Goal: Task Accomplishment & Management: Manage account settings

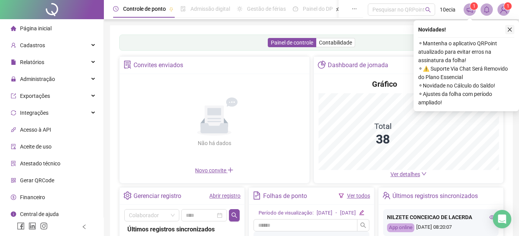
click at [512, 29] on icon "close" at bounding box center [509, 29] width 5 height 5
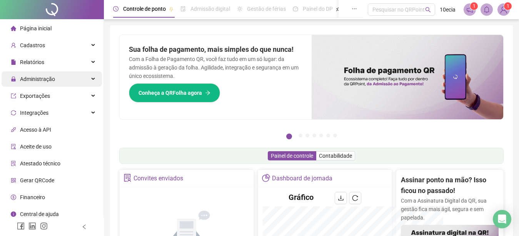
click at [45, 81] on span "Administração" at bounding box center [37, 79] width 35 height 6
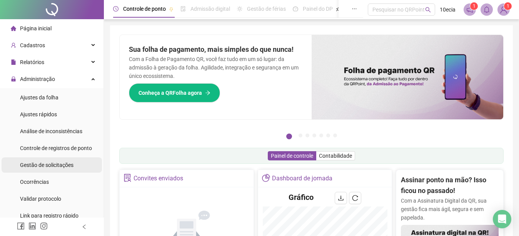
click at [40, 169] on div "Gestão de solicitações" at bounding box center [46, 165] width 53 height 15
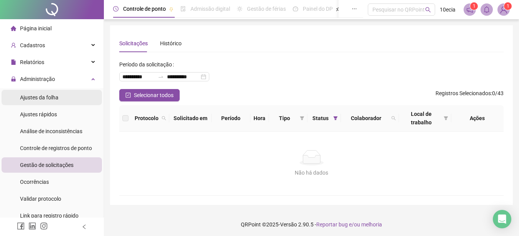
click at [31, 98] on span "Ajustes da folha" at bounding box center [39, 98] width 38 height 6
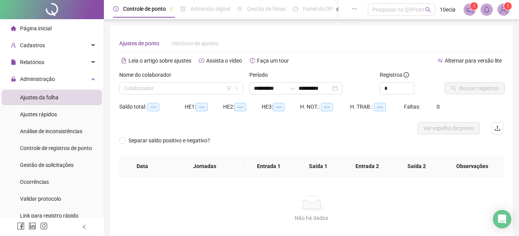
type input "**********"
click at [273, 89] on input "**********" at bounding box center [270, 88] width 32 height 8
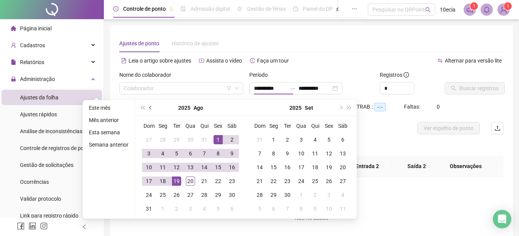
click at [148, 108] on button "prev-year" at bounding box center [150, 107] width 8 height 15
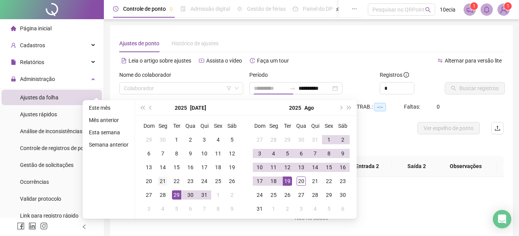
type input "**********"
click at [161, 183] on div "21" at bounding box center [162, 181] width 9 height 9
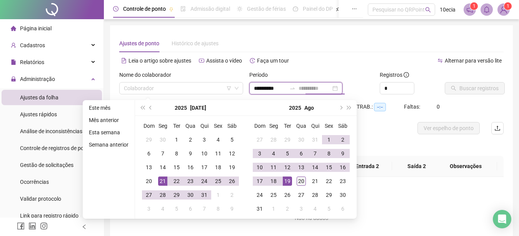
type input "**********"
click at [299, 180] on div "20" at bounding box center [300, 181] width 9 height 9
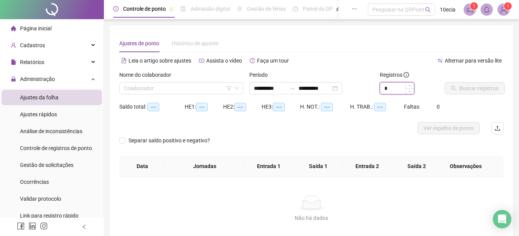
click at [393, 88] on input "*" at bounding box center [397, 89] width 34 height 12
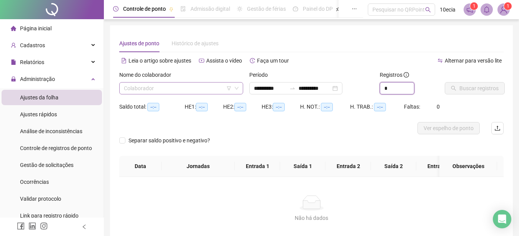
type input "*"
click at [204, 90] on input "search" at bounding box center [178, 89] width 108 height 12
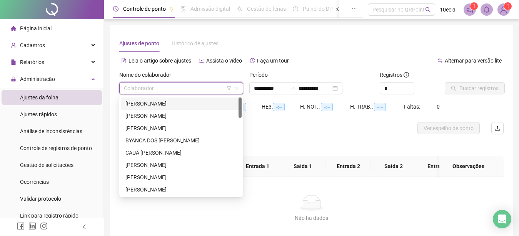
click at [227, 87] on icon "filter" at bounding box center [229, 88] width 4 height 4
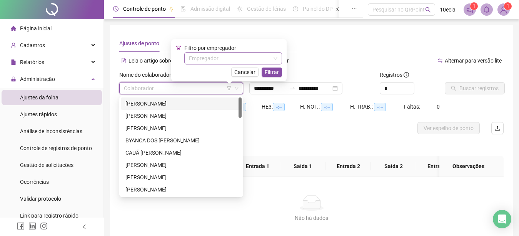
click at [234, 56] on input "search" at bounding box center [229, 59] width 81 height 12
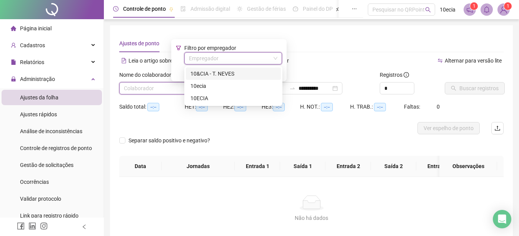
click at [201, 73] on div "10&CIA - T. NEVES" at bounding box center [233, 74] width 86 height 8
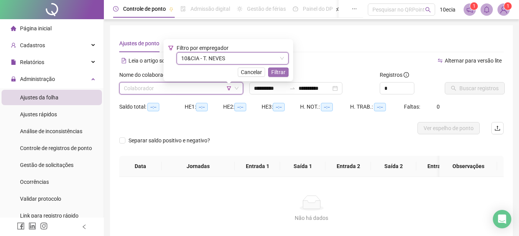
click at [278, 70] on span "Filtrar" at bounding box center [278, 72] width 14 height 8
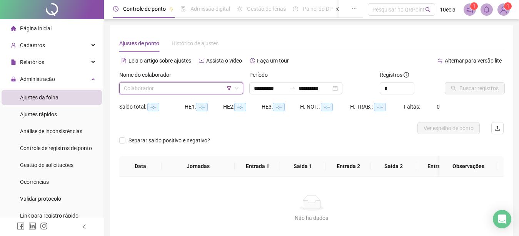
click at [183, 86] on input "search" at bounding box center [178, 89] width 108 height 12
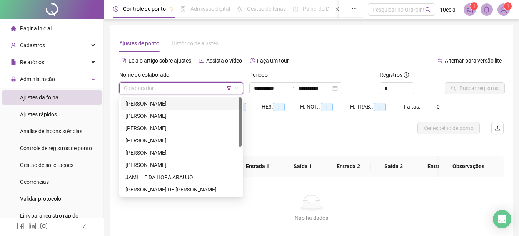
click at [153, 101] on div "[PERSON_NAME]" at bounding box center [180, 104] width 111 height 8
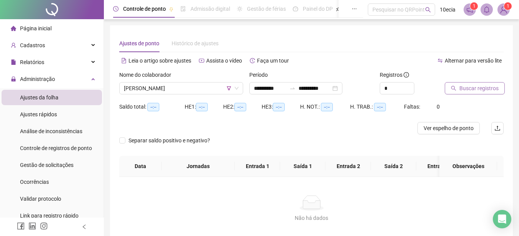
click at [463, 91] on span "Buscar registros" at bounding box center [478, 88] width 39 height 8
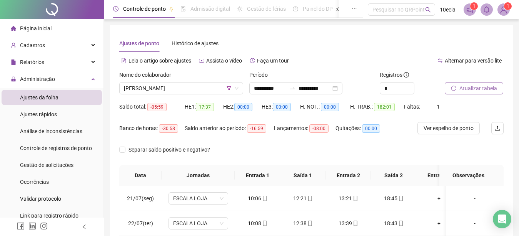
click at [475, 88] on span "Atualizar tabela" at bounding box center [478, 88] width 38 height 8
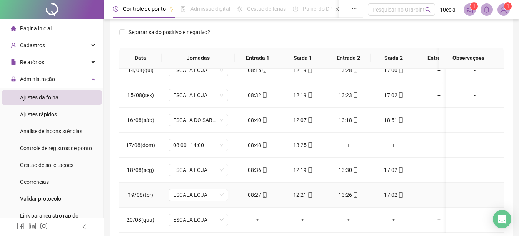
scroll to position [156, 0]
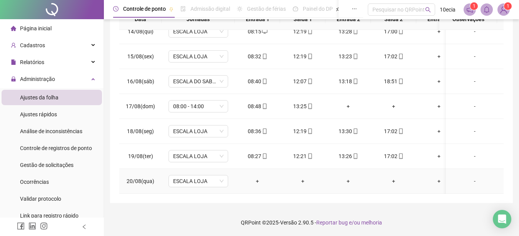
click at [470, 177] on div "-" at bounding box center [474, 181] width 45 height 8
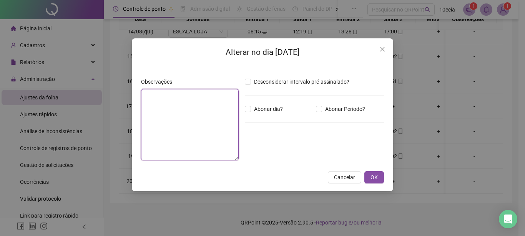
click at [189, 118] on textarea at bounding box center [190, 124] width 98 height 71
type textarea "*"
type textarea "**********"
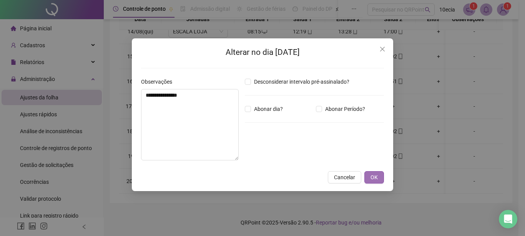
click at [372, 179] on span "OK" at bounding box center [374, 177] width 7 height 8
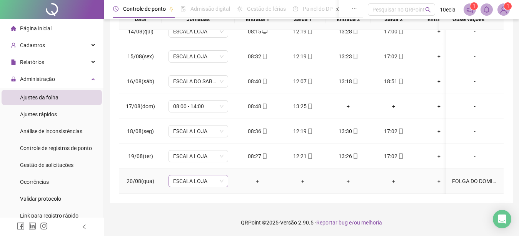
click at [181, 176] on span "ESCALA LOJA" at bounding box center [198, 182] width 50 height 12
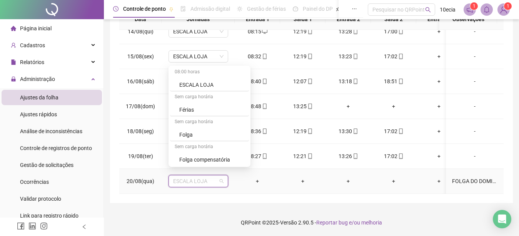
scroll to position [263, 0]
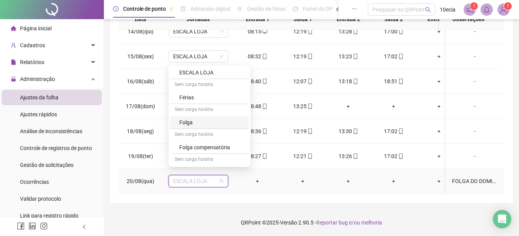
click at [186, 125] on div "Folga" at bounding box center [211, 122] width 65 height 8
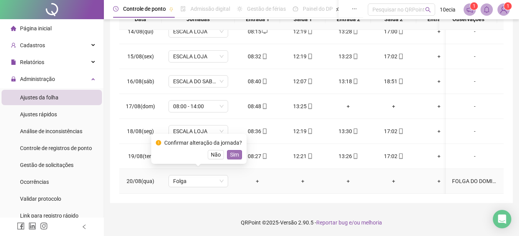
click at [237, 154] on span "Sim" at bounding box center [234, 155] width 9 height 8
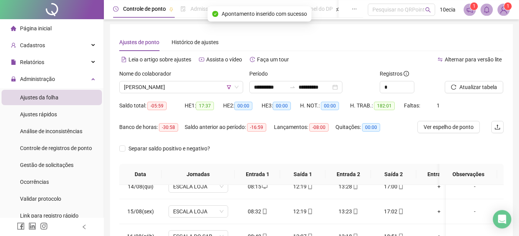
scroll to position [0, 0]
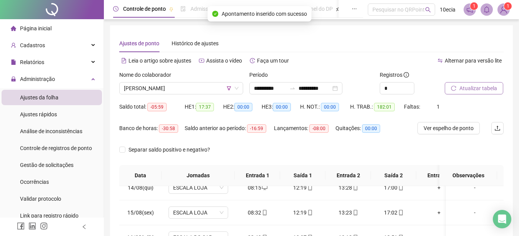
click at [482, 92] on span "Atualizar tabela" at bounding box center [478, 88] width 38 height 8
click at [468, 94] on button "Atualizar tabela" at bounding box center [473, 88] width 58 height 12
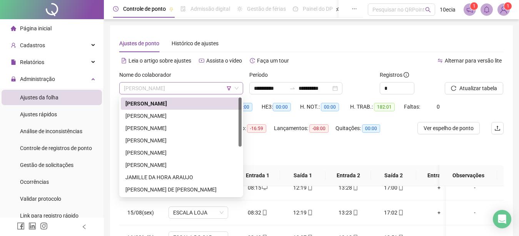
click at [182, 88] on span "[PERSON_NAME]" at bounding box center [181, 89] width 115 height 12
click at [163, 118] on div "[PERSON_NAME]" at bounding box center [180, 116] width 111 height 8
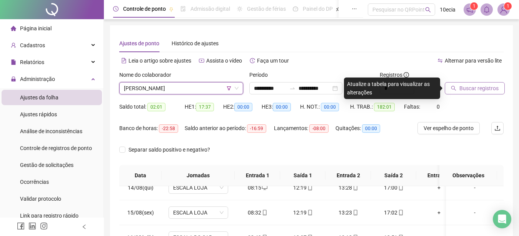
click at [462, 90] on span "Buscar registros" at bounding box center [478, 88] width 39 height 8
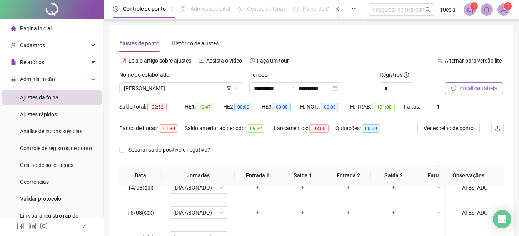
click at [466, 87] on span "Atualizar tabela" at bounding box center [478, 88] width 38 height 8
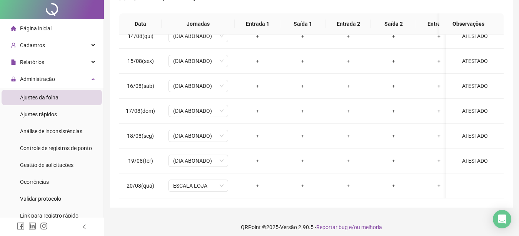
scroll to position [156, 0]
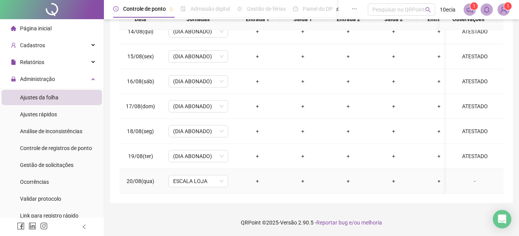
click at [470, 177] on div "-" at bounding box center [474, 181] width 45 height 8
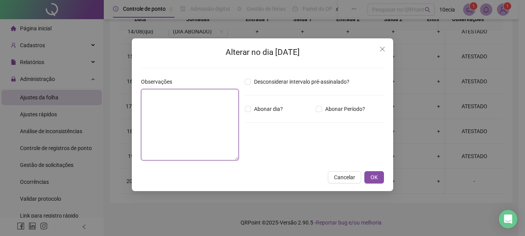
click at [185, 119] on textarea at bounding box center [190, 124] width 98 height 71
type textarea "********"
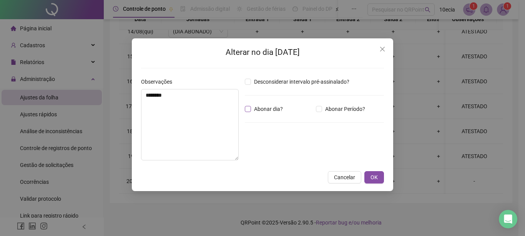
click at [255, 108] on span "Abonar dia?" at bounding box center [268, 109] width 35 height 8
click at [374, 178] on span "OK" at bounding box center [374, 177] width 7 height 8
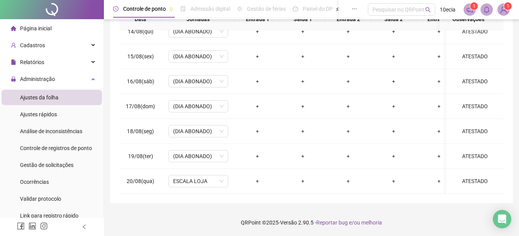
scroll to position [39, 0]
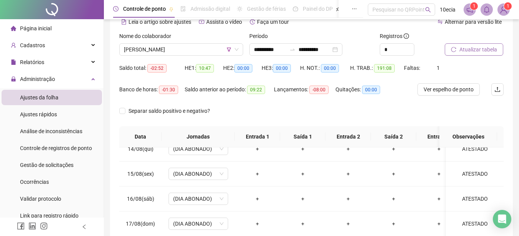
click at [486, 47] on span "Atualizar tabela" at bounding box center [478, 49] width 38 height 8
click at [191, 51] on span "[PERSON_NAME]" at bounding box center [181, 50] width 115 height 12
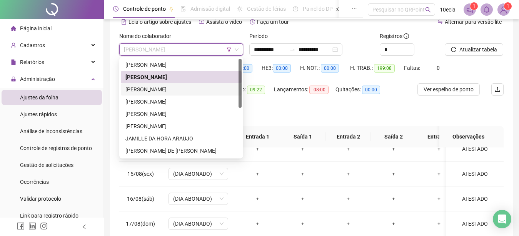
click at [171, 91] on div "[PERSON_NAME]" at bounding box center [180, 89] width 111 height 8
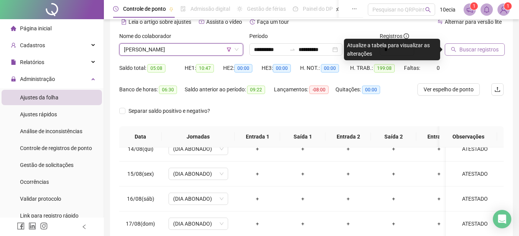
click at [463, 52] on span "Buscar registros" at bounding box center [478, 49] width 39 height 8
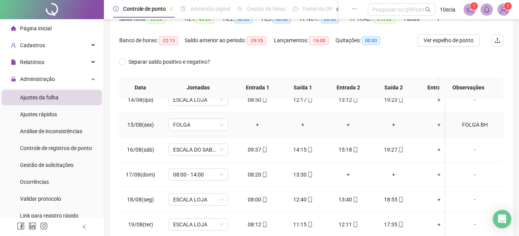
scroll to position [156, 0]
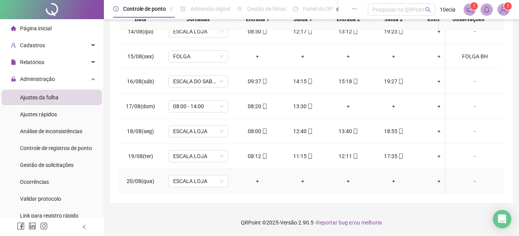
click at [468, 177] on div "-" at bounding box center [474, 181] width 45 height 8
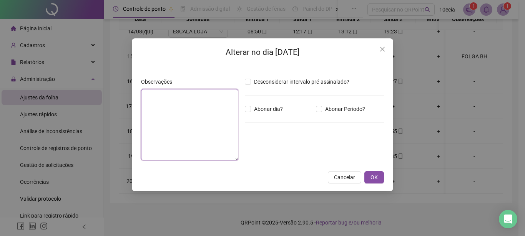
click at [187, 113] on textarea at bounding box center [189, 124] width 97 height 71
type textarea "********"
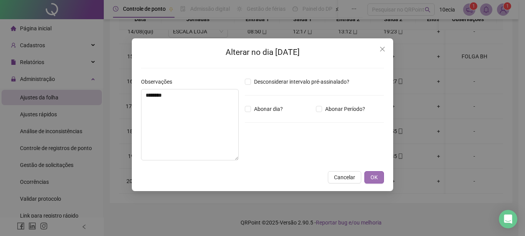
click at [380, 178] on button "OK" at bounding box center [374, 177] width 20 height 12
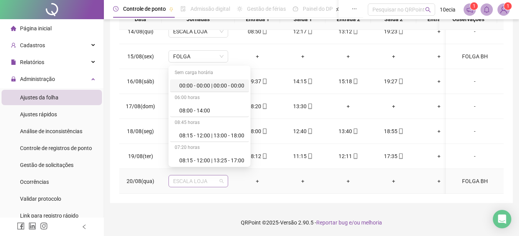
click at [206, 176] on span "ESCALA LOJA" at bounding box center [198, 182] width 50 height 12
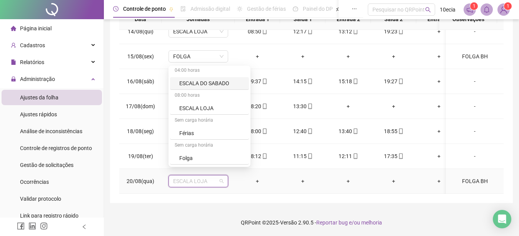
scroll to position [263, 0]
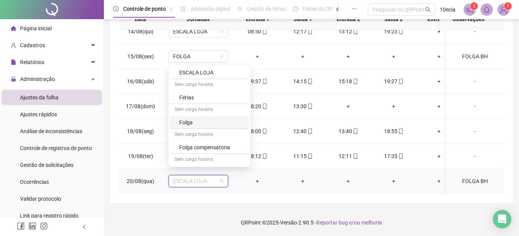
click at [186, 126] on div "Folga" at bounding box center [211, 122] width 65 height 8
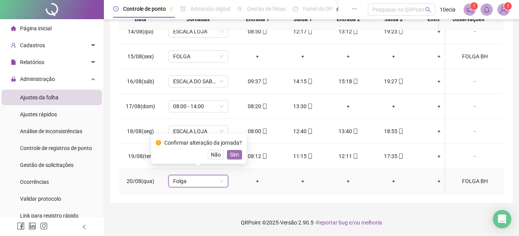
click at [235, 157] on span "Sim" at bounding box center [234, 155] width 9 height 8
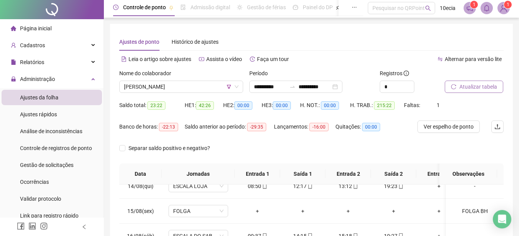
scroll to position [0, 0]
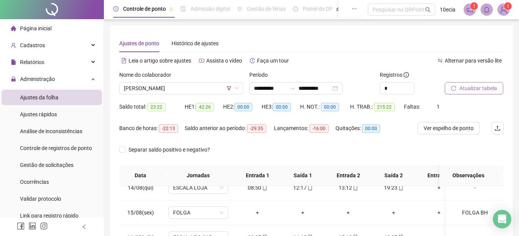
click at [473, 86] on span "Atualizar tabela" at bounding box center [478, 88] width 38 height 8
click at [157, 88] on span "[PERSON_NAME]" at bounding box center [181, 89] width 115 height 12
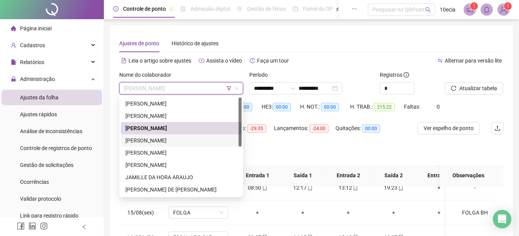
click at [150, 141] on div "[PERSON_NAME]" at bounding box center [180, 140] width 111 height 8
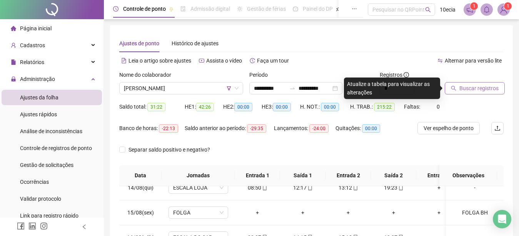
click at [480, 86] on span "Buscar registros" at bounding box center [478, 88] width 39 height 8
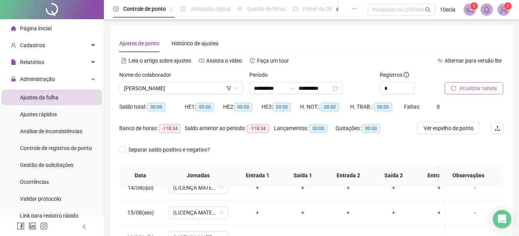
click at [480, 86] on span "Atualizar tabela" at bounding box center [478, 88] width 38 height 8
click at [155, 88] on span "[PERSON_NAME]" at bounding box center [181, 89] width 115 height 12
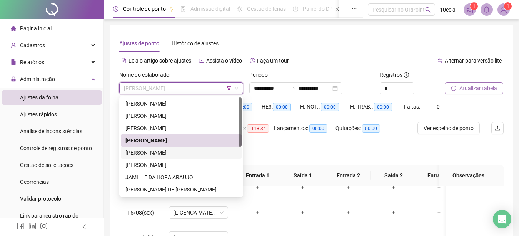
click at [146, 153] on div "[PERSON_NAME]" at bounding box center [180, 153] width 111 height 8
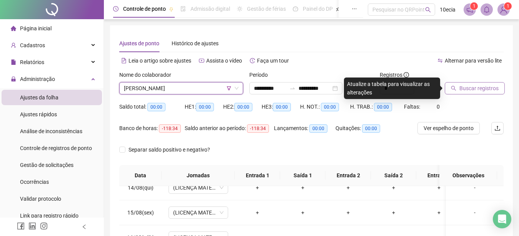
click at [493, 84] on button "Buscar registros" at bounding box center [474, 88] width 60 height 12
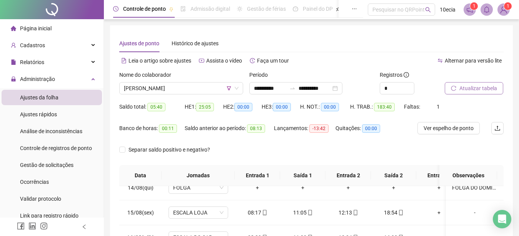
click at [493, 88] on span "Atualizar tabela" at bounding box center [478, 88] width 38 height 8
click at [188, 86] on span "[PERSON_NAME]" at bounding box center [181, 89] width 115 height 12
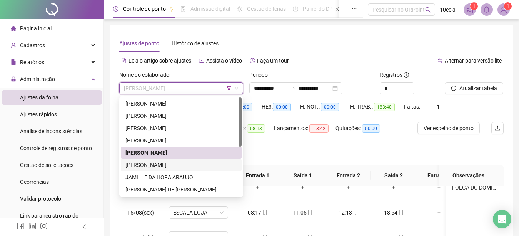
click at [136, 164] on div "[PERSON_NAME]" at bounding box center [180, 165] width 111 height 8
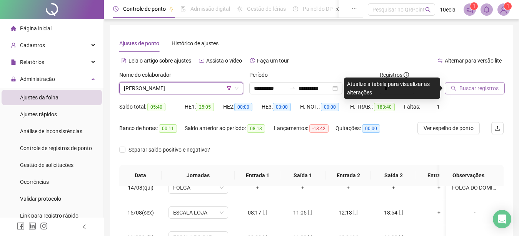
click at [471, 88] on span "Buscar registros" at bounding box center [478, 88] width 39 height 8
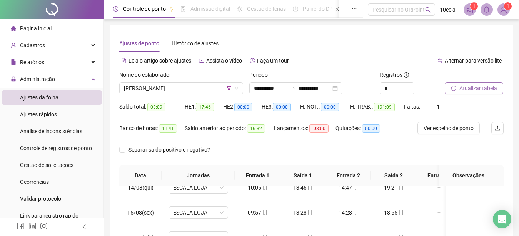
click at [484, 90] on span "Atualizar tabela" at bounding box center [478, 88] width 38 height 8
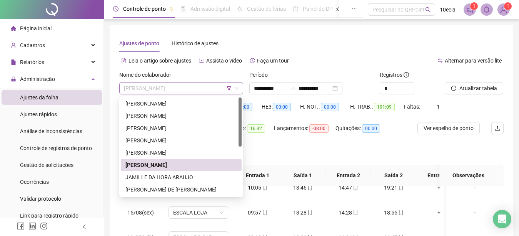
click at [187, 88] on span "[PERSON_NAME]" at bounding box center [181, 89] width 115 height 12
click at [145, 179] on div "JAMILLE DA HORA ARAUJO" at bounding box center [180, 177] width 111 height 8
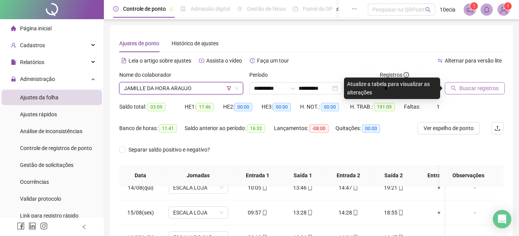
click at [460, 92] on span "Buscar registros" at bounding box center [478, 88] width 39 height 8
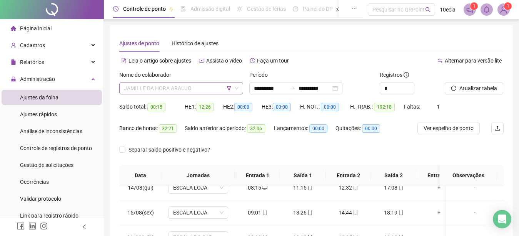
click at [158, 88] on span "JAMILLE DA HORA ARAUJO" at bounding box center [181, 89] width 115 height 12
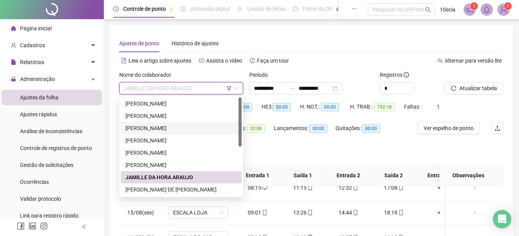
scroll to position [78, 0]
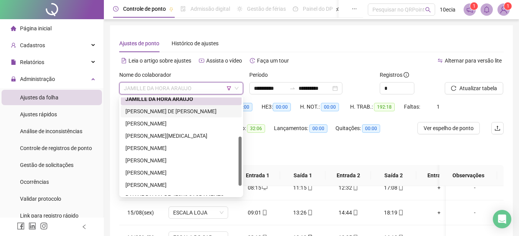
click at [177, 111] on div "[PERSON_NAME] DE [PERSON_NAME]" at bounding box center [180, 111] width 111 height 8
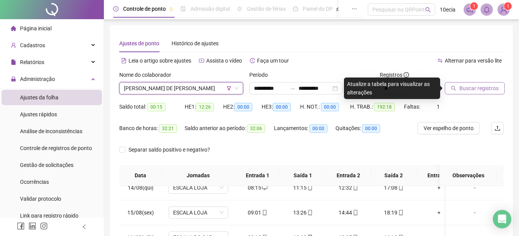
click at [471, 89] on span "Buscar registros" at bounding box center [478, 88] width 39 height 8
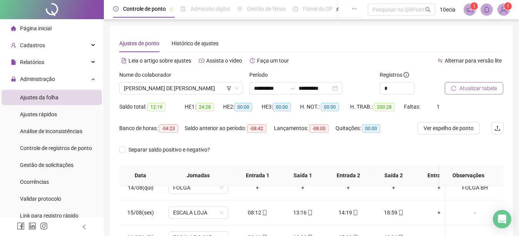
click at [487, 93] on button "Atualizar tabela" at bounding box center [473, 88] width 58 height 12
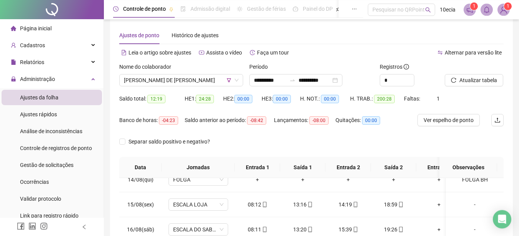
scroll to position [0, 0]
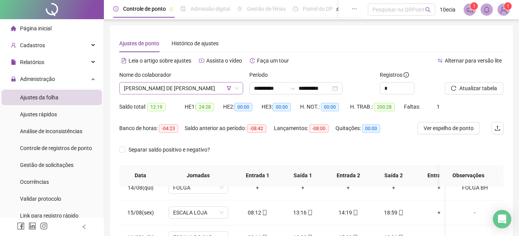
click at [178, 88] on span "[PERSON_NAME] DE [PERSON_NAME]" at bounding box center [181, 89] width 115 height 12
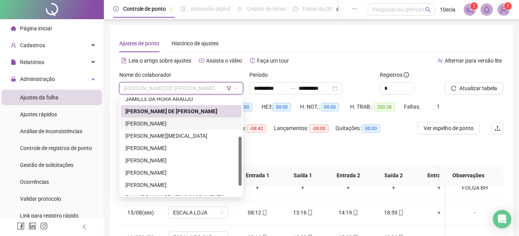
click at [170, 125] on div "[PERSON_NAME]" at bounding box center [180, 124] width 111 height 8
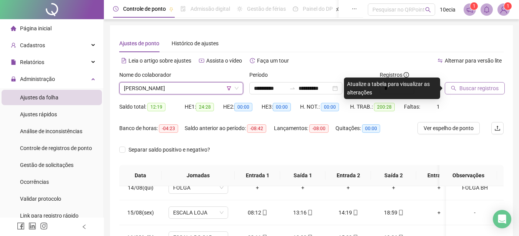
click at [469, 88] on span "Buscar registros" at bounding box center [478, 88] width 39 height 8
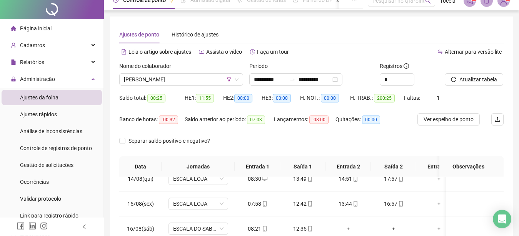
scroll to position [0, 0]
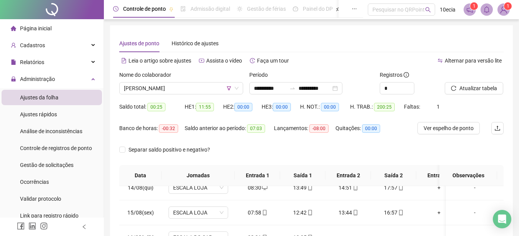
click at [187, 96] on div "Nome do colaborador [PERSON_NAME]" at bounding box center [181, 86] width 130 height 30
click at [190, 88] on span "[PERSON_NAME]" at bounding box center [181, 89] width 115 height 12
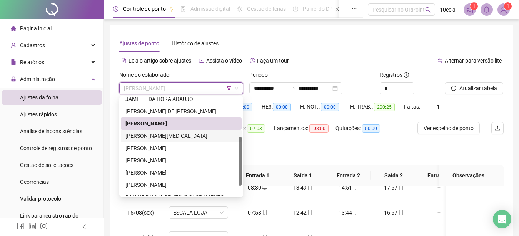
click at [158, 138] on div "[PERSON_NAME][MEDICAL_DATA]" at bounding box center [180, 136] width 111 height 8
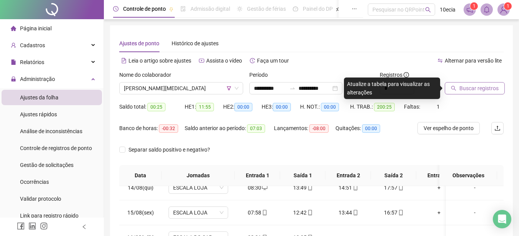
click at [468, 86] on span "Buscar registros" at bounding box center [478, 88] width 39 height 8
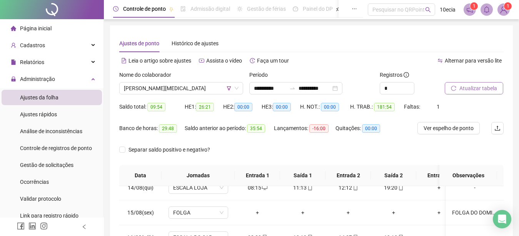
click at [461, 91] on span "Atualizar tabela" at bounding box center [478, 88] width 38 height 8
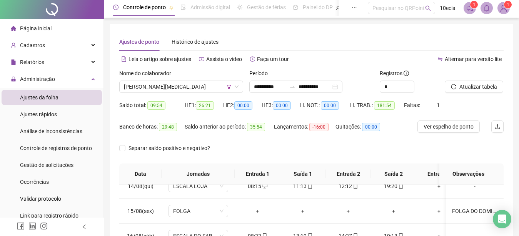
scroll to position [0, 0]
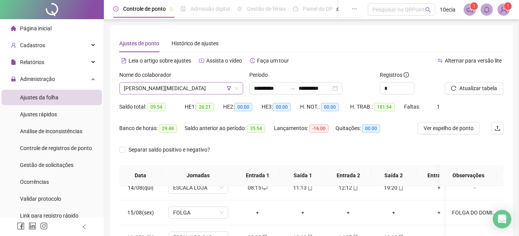
click at [154, 90] on span "[PERSON_NAME][MEDICAL_DATA]" at bounding box center [181, 89] width 115 height 12
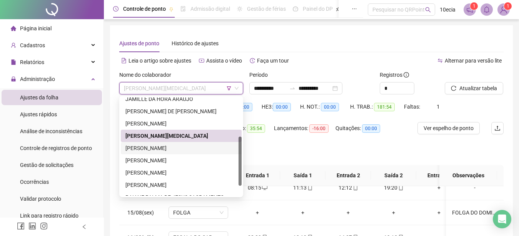
click at [148, 146] on div "[PERSON_NAME]" at bounding box center [180, 148] width 111 height 8
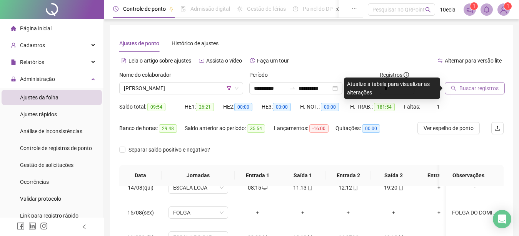
click at [480, 83] on button "Buscar registros" at bounding box center [474, 88] width 60 height 12
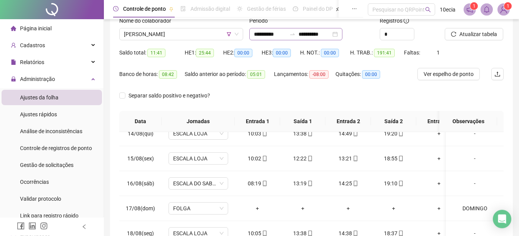
scroll to position [0, 0]
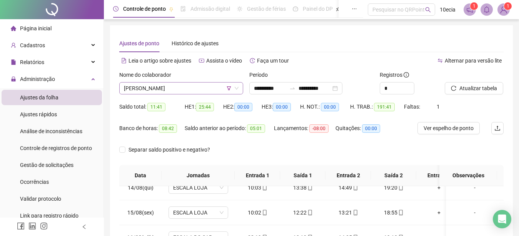
click at [189, 88] on span "[PERSON_NAME]" at bounding box center [181, 89] width 115 height 12
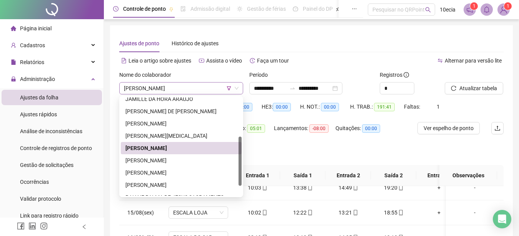
click at [158, 90] on span "[PERSON_NAME]" at bounding box center [181, 89] width 115 height 12
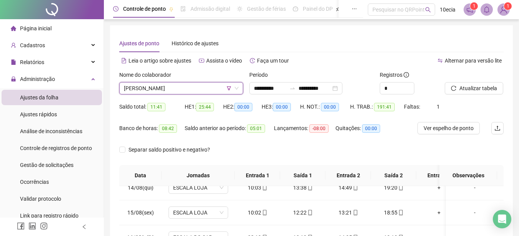
click at [170, 86] on span "[PERSON_NAME]" at bounding box center [181, 89] width 115 height 12
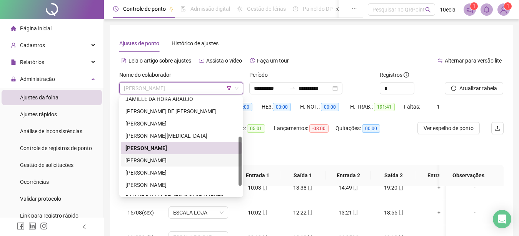
click at [161, 158] on div "[PERSON_NAME]" at bounding box center [180, 160] width 111 height 8
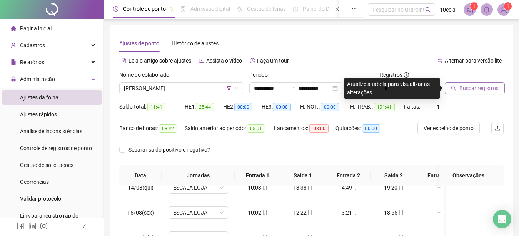
click at [473, 87] on span "Buscar registros" at bounding box center [478, 88] width 39 height 8
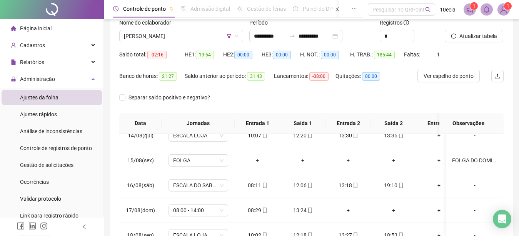
scroll to position [39, 0]
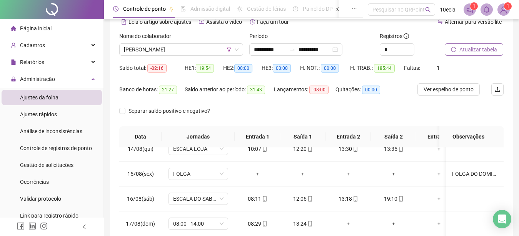
click at [475, 53] on span "Atualizar tabela" at bounding box center [478, 49] width 38 height 8
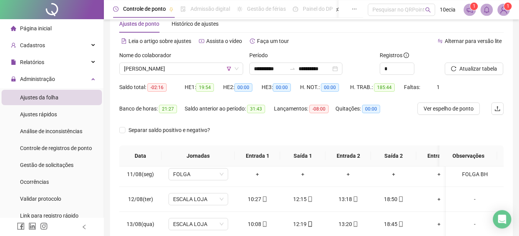
scroll to position [0, 0]
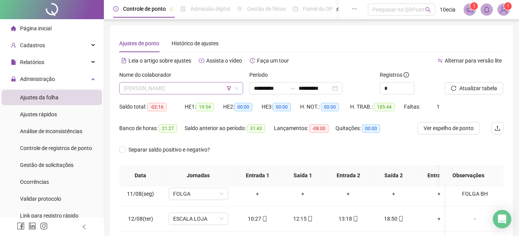
click at [208, 93] on span "[PERSON_NAME]" at bounding box center [181, 89] width 115 height 12
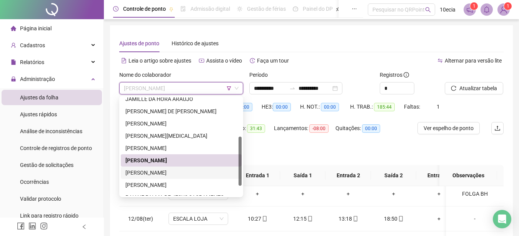
click at [172, 174] on div "[PERSON_NAME]" at bounding box center [180, 173] width 111 height 8
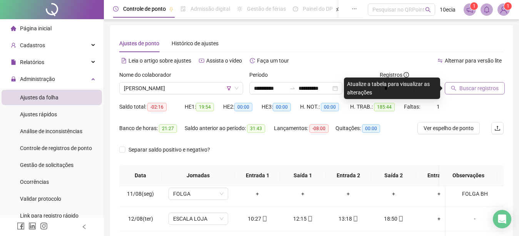
click at [478, 91] on span "Buscar registros" at bounding box center [478, 88] width 39 height 8
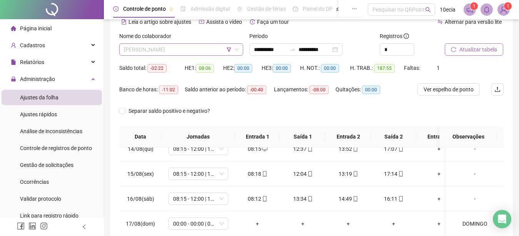
click at [180, 54] on span "[PERSON_NAME]" at bounding box center [181, 50] width 115 height 12
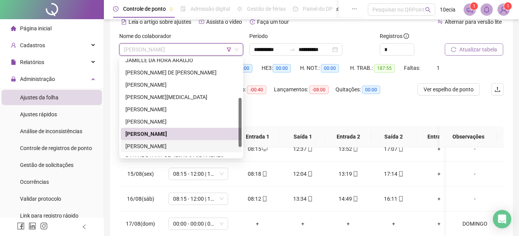
click at [155, 145] on div "[PERSON_NAME]" at bounding box center [180, 146] width 111 height 8
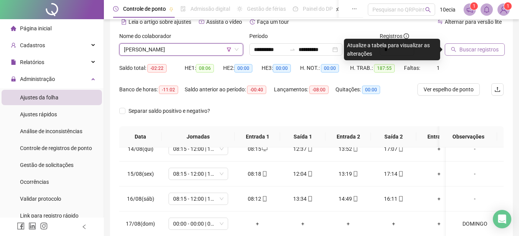
click at [483, 50] on span "Buscar registros" at bounding box center [478, 49] width 39 height 8
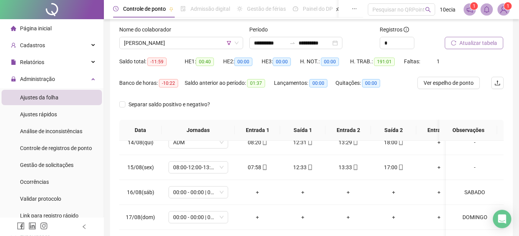
scroll to position [39, 0]
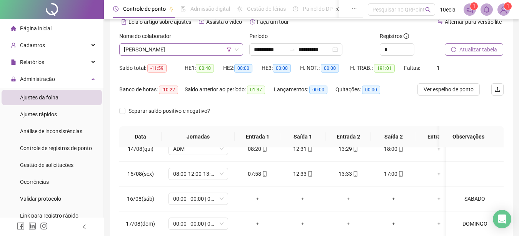
click at [136, 52] on span "[PERSON_NAME]" at bounding box center [181, 50] width 115 height 12
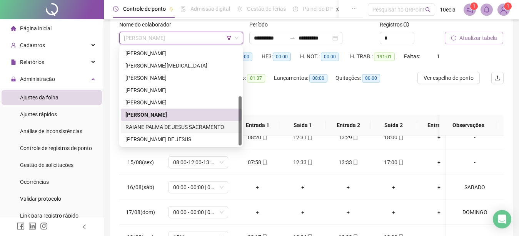
scroll to position [78, 0]
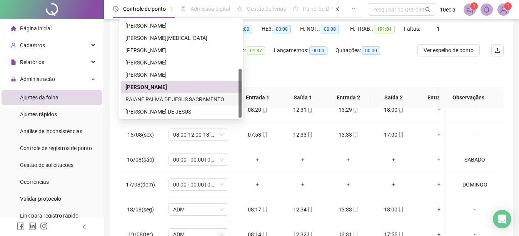
click at [151, 103] on div "RAIANE PALMA DE JESUS SACRAMENTO" at bounding box center [180, 99] width 111 height 8
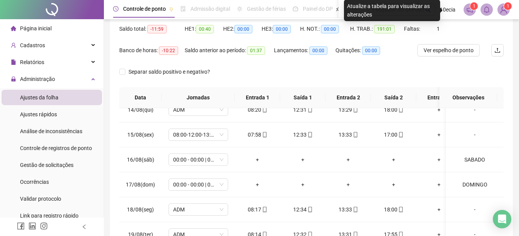
scroll to position [0, 0]
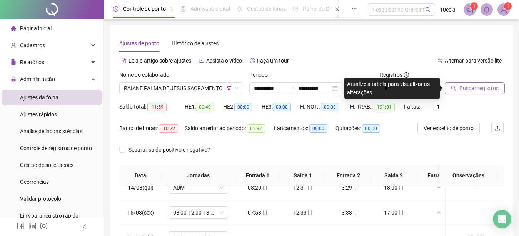
click at [490, 85] on span "Buscar registros" at bounding box center [478, 88] width 39 height 8
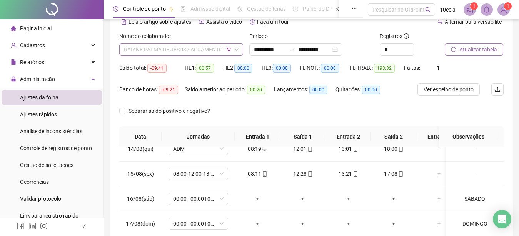
scroll to position [98, 0]
click at [161, 53] on span "RAIANE PALMA DE JESUS SACRAMENTO" at bounding box center [181, 50] width 115 height 12
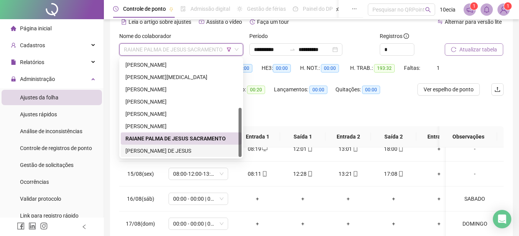
click at [154, 150] on div "[PERSON_NAME] DE JESUS" at bounding box center [180, 151] width 111 height 8
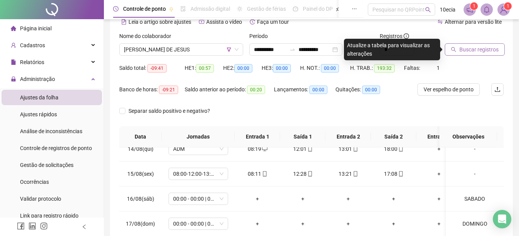
click at [460, 48] on span "Buscar registros" at bounding box center [478, 49] width 39 height 8
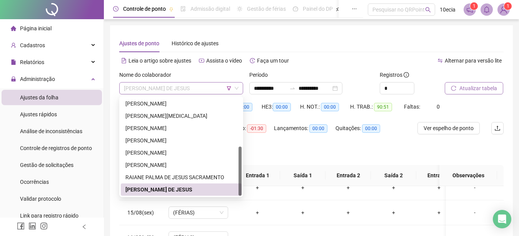
click at [166, 90] on span "[PERSON_NAME] DE JESUS" at bounding box center [181, 89] width 115 height 12
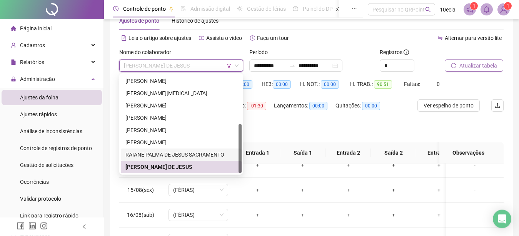
scroll to position [0, 0]
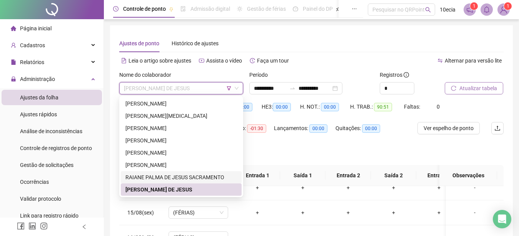
click at [228, 88] on icon "filter" at bounding box center [229, 88] width 4 height 4
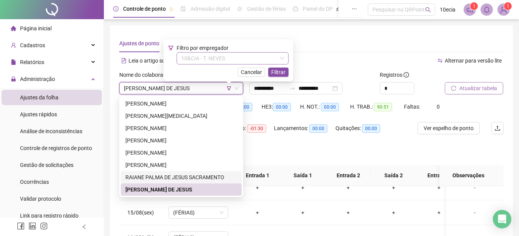
click at [192, 59] on span "10&CIA - T. NEVES" at bounding box center [232, 59] width 103 height 12
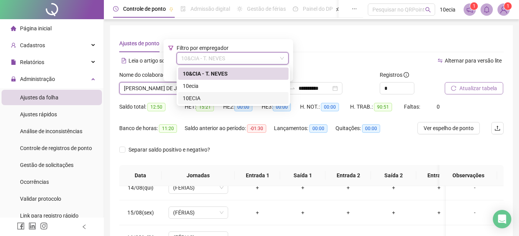
click at [187, 98] on div "10ECIA" at bounding box center [233, 98] width 101 height 8
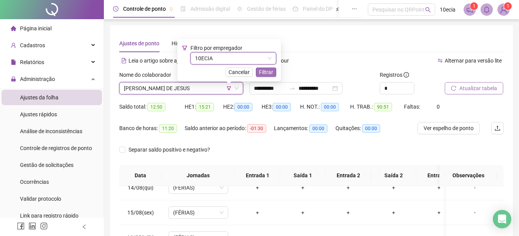
click at [267, 71] on span "Filtrar" at bounding box center [266, 72] width 14 height 8
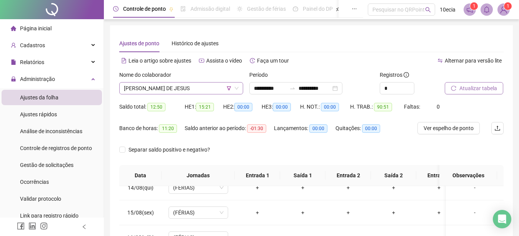
drag, startPoint x: 208, startPoint y: 98, endPoint x: 210, endPoint y: 90, distance: 9.1
click at [208, 96] on div "Nome do colaborador [PERSON_NAME] DE JESUS" at bounding box center [181, 86] width 130 height 30
click at [210, 89] on span "[PERSON_NAME] DE JESUS" at bounding box center [181, 89] width 115 height 12
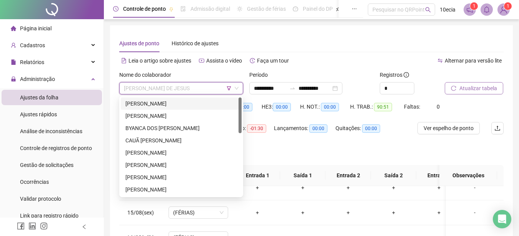
click at [164, 109] on div "[PERSON_NAME]" at bounding box center [181, 104] width 121 height 12
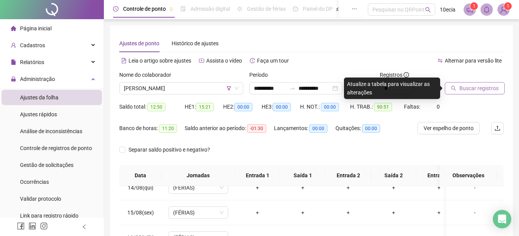
click at [463, 85] on span "Buscar registros" at bounding box center [478, 88] width 39 height 8
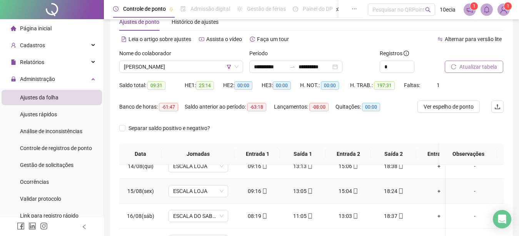
scroll to position [156, 0]
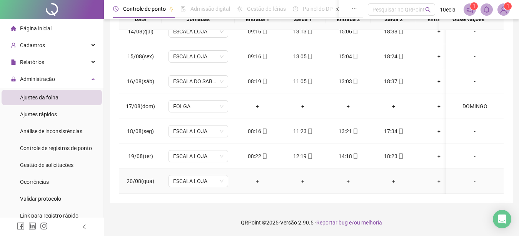
click at [466, 177] on div "-" at bounding box center [474, 181] width 45 height 8
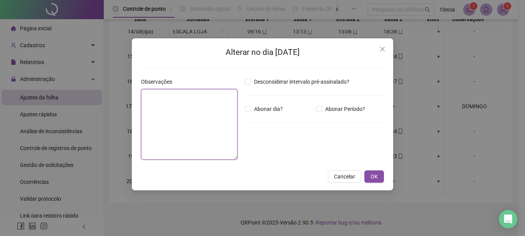
click at [169, 124] on textarea at bounding box center [189, 124] width 96 height 71
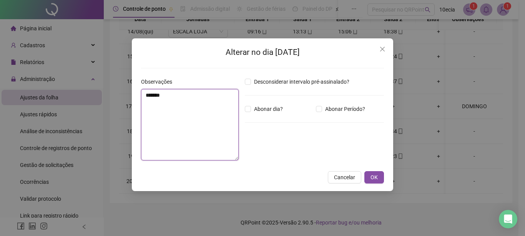
click at [151, 91] on textarea "*******" at bounding box center [190, 124] width 98 height 71
type textarea "********"
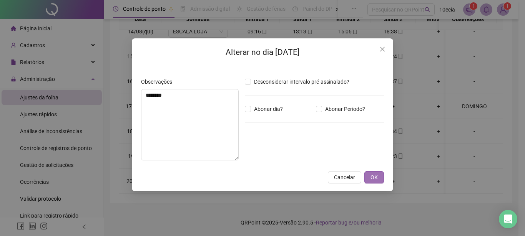
click at [371, 177] on button "OK" at bounding box center [374, 177] width 20 height 12
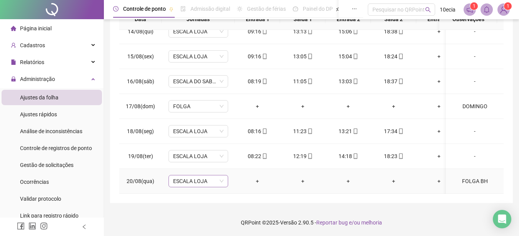
click at [194, 176] on span "ESCALA LOJA" at bounding box center [198, 182] width 50 height 12
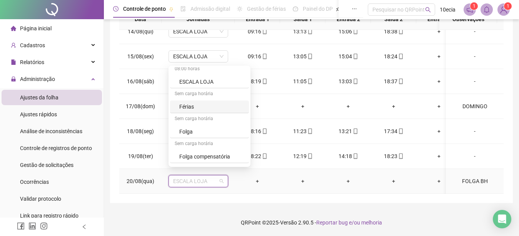
scroll to position [276, 0]
click at [187, 111] on div "Folga" at bounding box center [211, 109] width 65 height 8
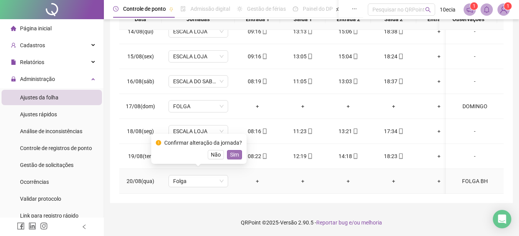
click at [234, 153] on span "Sim" at bounding box center [234, 155] width 9 height 8
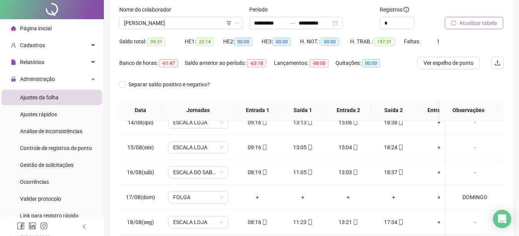
scroll to position [0, 0]
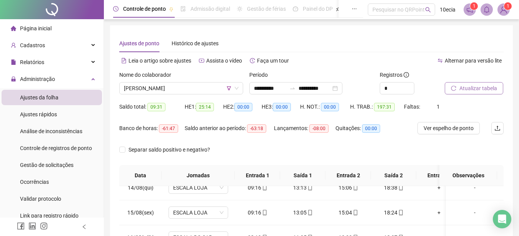
click at [477, 93] on button "Atualizar tabela" at bounding box center [473, 88] width 58 height 12
click at [480, 82] on button "Atualizar tabela" at bounding box center [473, 88] width 58 height 12
click at [146, 90] on span "[PERSON_NAME]" at bounding box center [181, 89] width 115 height 12
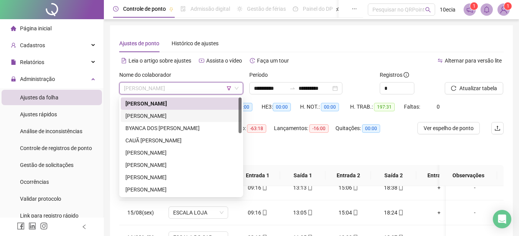
click at [142, 117] on div "[PERSON_NAME]" at bounding box center [180, 116] width 111 height 8
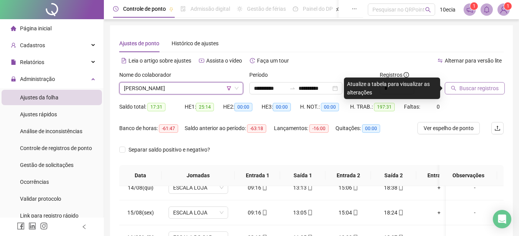
click at [461, 91] on span "Buscar registros" at bounding box center [478, 88] width 39 height 8
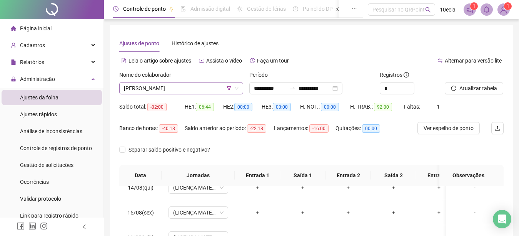
click at [197, 93] on span "[PERSON_NAME]" at bounding box center [181, 89] width 115 height 12
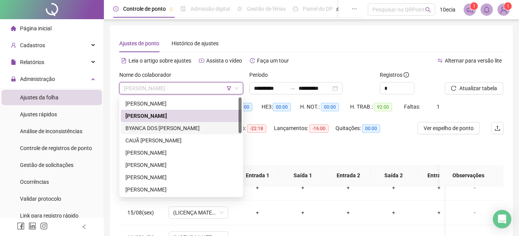
click at [170, 126] on div "BYANCA DOS [PERSON_NAME]" at bounding box center [180, 128] width 111 height 8
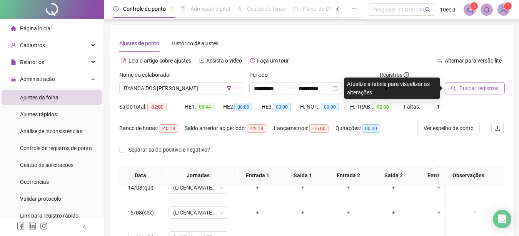
click at [477, 92] on span "Buscar registros" at bounding box center [478, 88] width 39 height 8
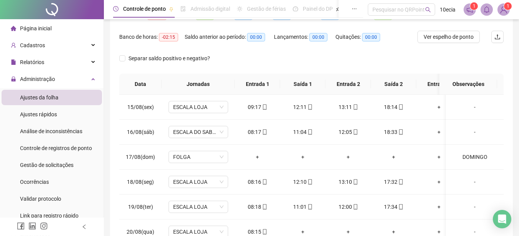
scroll to position [31, 0]
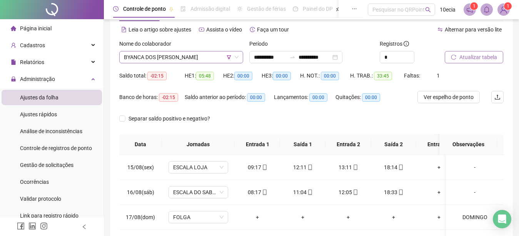
click at [158, 58] on span "BYANCA DOS [PERSON_NAME]" at bounding box center [181, 58] width 115 height 12
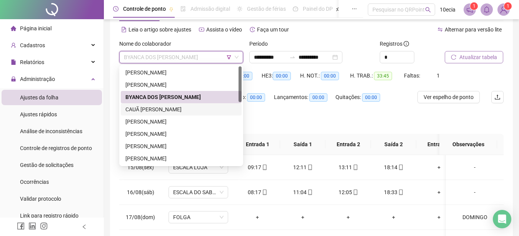
click at [143, 110] on div "CAUÃ [PERSON_NAME]" at bounding box center [180, 109] width 111 height 8
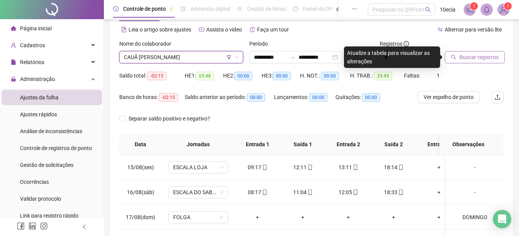
click at [476, 58] on span "Buscar registros" at bounding box center [478, 57] width 39 height 8
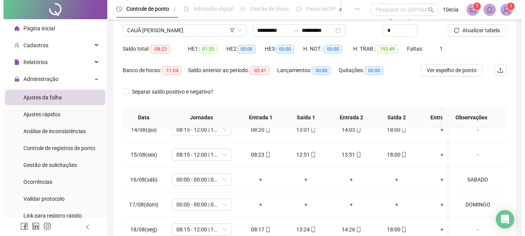
scroll to position [39, 0]
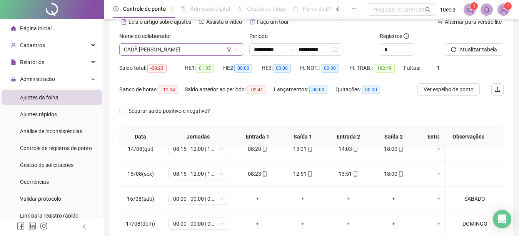
click at [134, 44] on span "CAUÃ [PERSON_NAME]" at bounding box center [181, 50] width 115 height 12
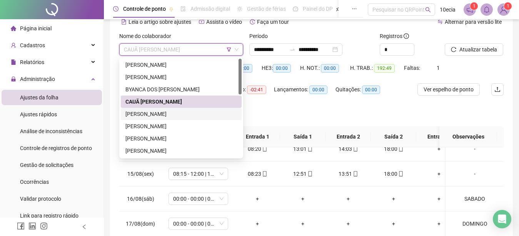
click at [146, 112] on div "[PERSON_NAME]" at bounding box center [180, 114] width 111 height 8
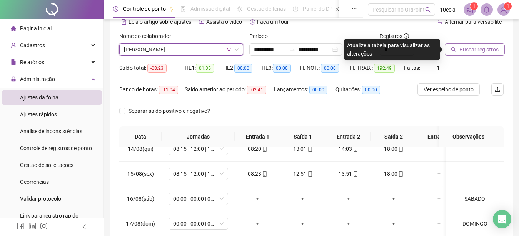
click at [467, 48] on span "Buscar registros" at bounding box center [478, 49] width 39 height 8
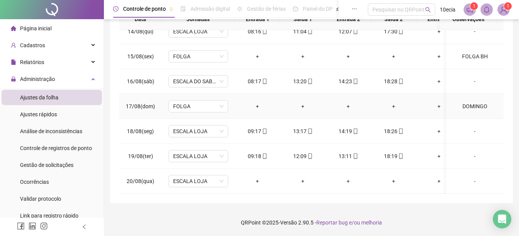
scroll to position [617, 0]
click at [471, 177] on div "-" at bounding box center [474, 181] width 45 height 8
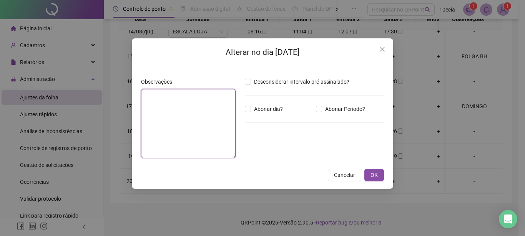
click at [201, 132] on textarea at bounding box center [188, 123] width 95 height 69
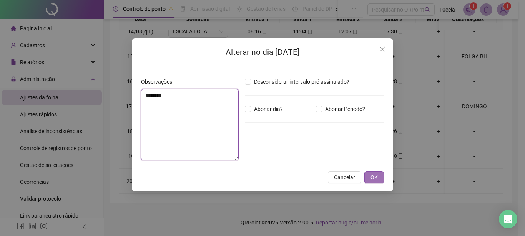
type textarea "********"
click at [377, 176] on span "OK" at bounding box center [374, 177] width 7 height 8
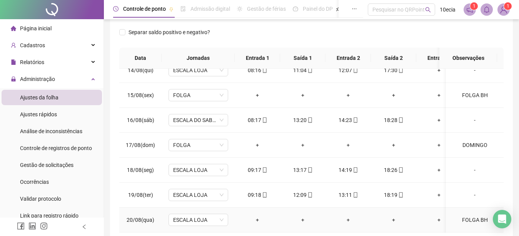
scroll to position [156, 0]
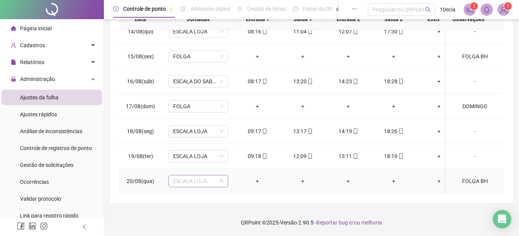
click at [183, 176] on span "ESCALA LOJA" at bounding box center [198, 182] width 50 height 12
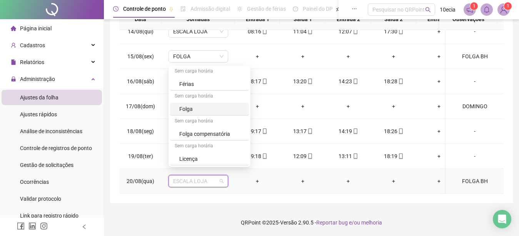
click at [194, 107] on div "Folga" at bounding box center [211, 109] width 65 height 8
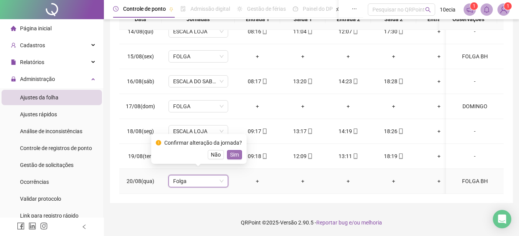
click at [237, 152] on span "Sim" at bounding box center [234, 155] width 9 height 8
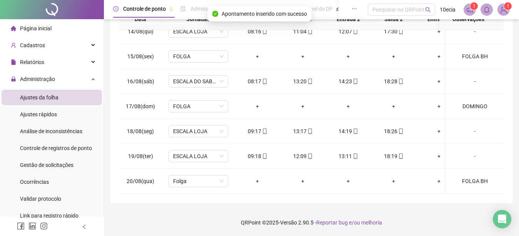
scroll to position [0, 0]
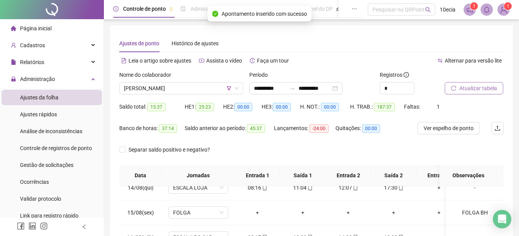
click at [482, 89] on span "Atualizar tabela" at bounding box center [478, 88] width 38 height 8
click at [151, 88] on span "[PERSON_NAME]" at bounding box center [181, 89] width 115 height 12
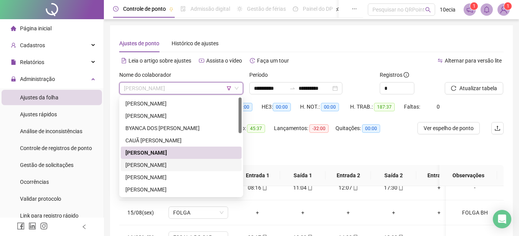
click at [138, 166] on div "[PERSON_NAME]" at bounding box center [180, 165] width 111 height 8
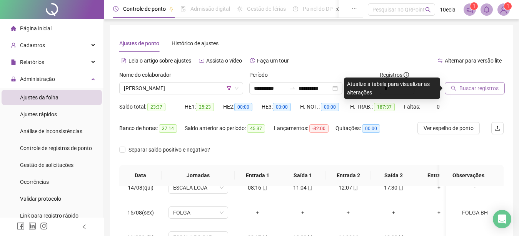
click at [474, 87] on span "Buscar registros" at bounding box center [478, 88] width 39 height 8
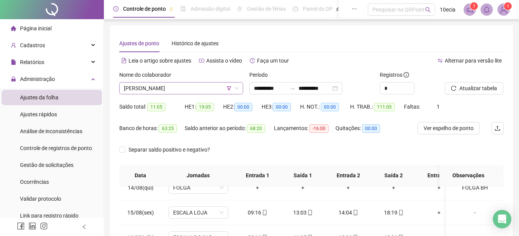
click at [206, 91] on span "[PERSON_NAME]" at bounding box center [181, 89] width 115 height 12
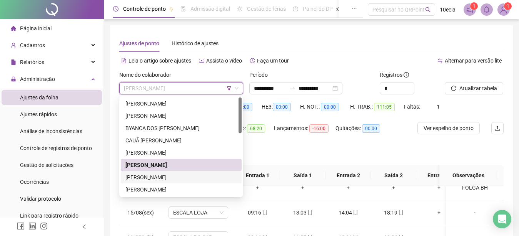
click at [147, 179] on div "[PERSON_NAME]" at bounding box center [180, 177] width 111 height 8
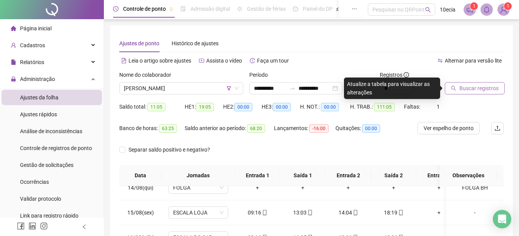
click at [471, 86] on span "Buscar registros" at bounding box center [478, 88] width 39 height 8
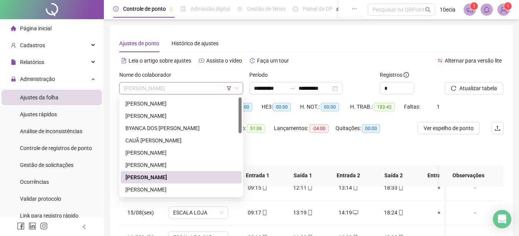
click at [179, 90] on span "[PERSON_NAME]" at bounding box center [181, 89] width 115 height 12
click at [144, 193] on div "[PERSON_NAME]" at bounding box center [180, 190] width 111 height 8
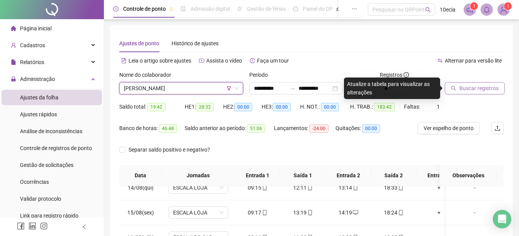
click at [474, 90] on span "Buscar registros" at bounding box center [478, 88] width 39 height 8
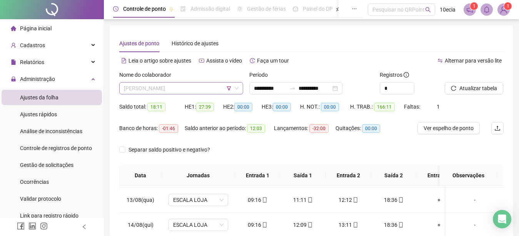
click at [161, 88] on span "[PERSON_NAME]" at bounding box center [181, 89] width 115 height 12
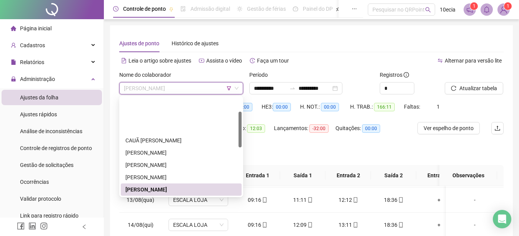
scroll to position [78, 0]
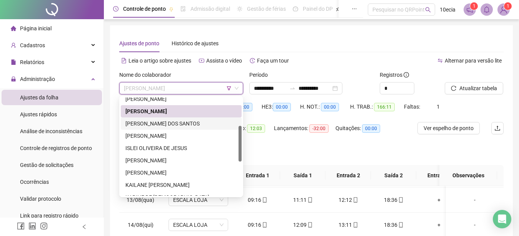
click at [156, 123] on div "[PERSON_NAME] DOS SANTOS" at bounding box center [180, 124] width 111 height 8
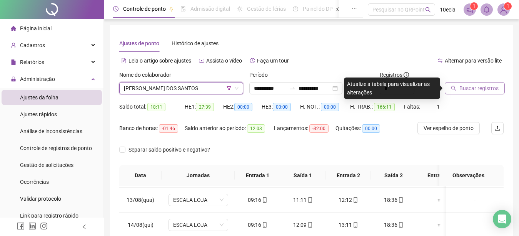
click at [471, 92] on span "Buscar registros" at bounding box center [478, 88] width 39 height 8
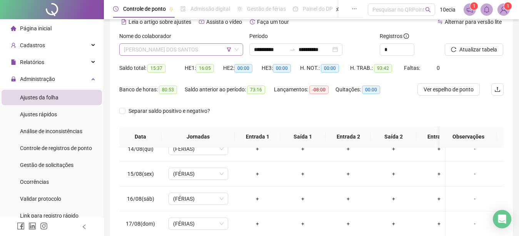
click at [166, 47] on span "[PERSON_NAME] DOS SANTOS" at bounding box center [181, 50] width 115 height 12
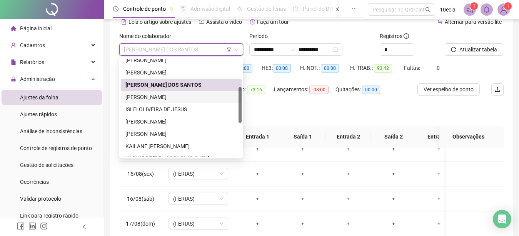
click at [139, 95] on div "[PERSON_NAME]" at bounding box center [180, 97] width 111 height 8
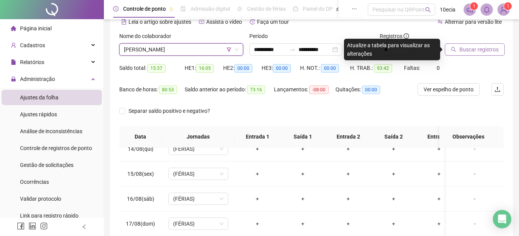
click at [462, 50] on span "Buscar registros" at bounding box center [478, 49] width 39 height 8
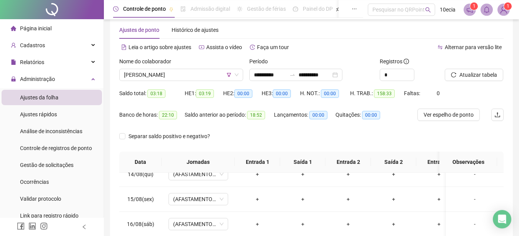
scroll to position [0, 0]
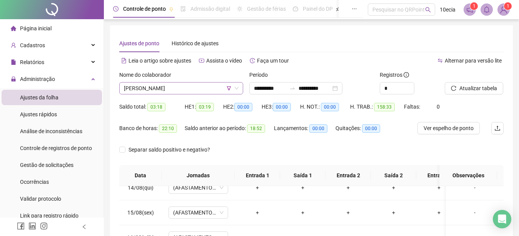
click at [147, 91] on span "[PERSON_NAME]" at bounding box center [181, 89] width 115 height 12
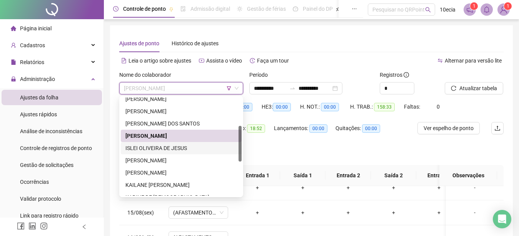
click at [152, 149] on div "ISLEI OLIVEIRA DE JESUS" at bounding box center [180, 148] width 111 height 8
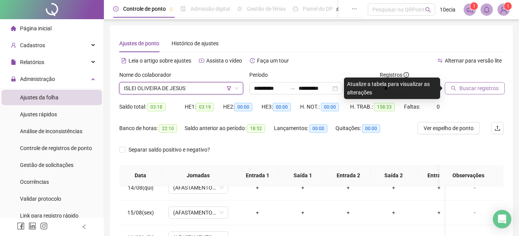
click at [484, 94] on button "Buscar registros" at bounding box center [474, 88] width 60 height 12
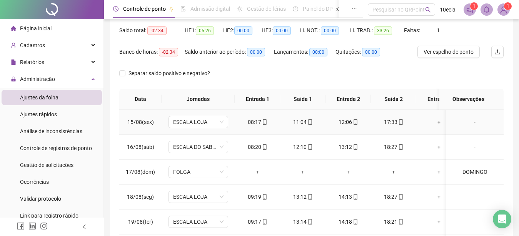
scroll to position [31, 0]
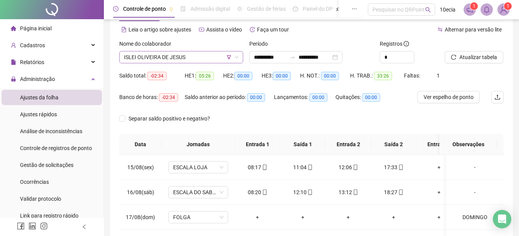
click at [151, 55] on span "ISLEI OLIVEIRA DE JESUS" at bounding box center [181, 58] width 115 height 12
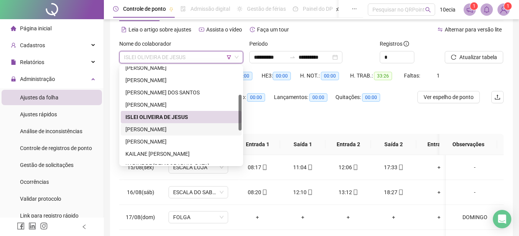
click at [144, 126] on div "[PERSON_NAME]" at bounding box center [180, 129] width 111 height 8
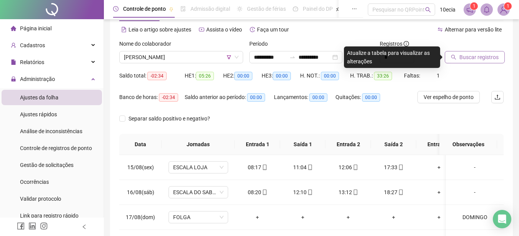
click at [483, 62] on button "Buscar registros" at bounding box center [474, 57] width 60 height 12
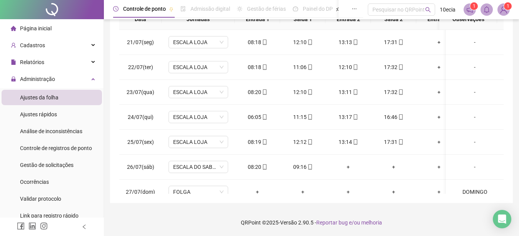
scroll to position [39, 0]
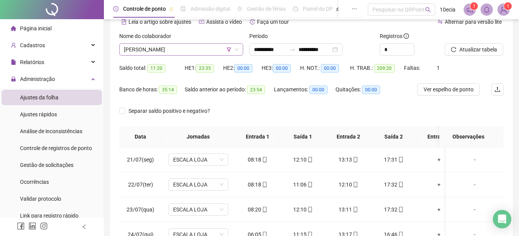
click at [170, 53] on span "[PERSON_NAME]" at bounding box center [181, 50] width 115 height 12
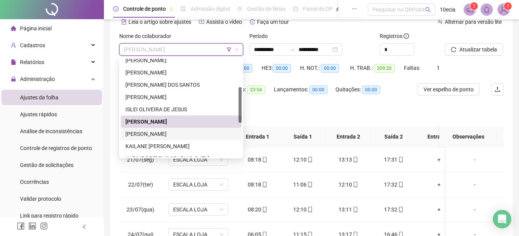
click at [150, 135] on div "[PERSON_NAME]" at bounding box center [180, 134] width 111 height 8
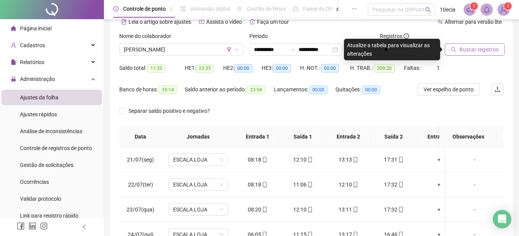
click at [493, 51] on span "Buscar registros" at bounding box center [478, 49] width 39 height 8
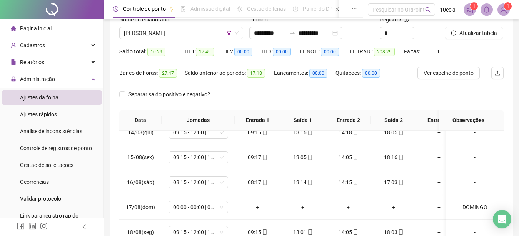
scroll to position [0, 0]
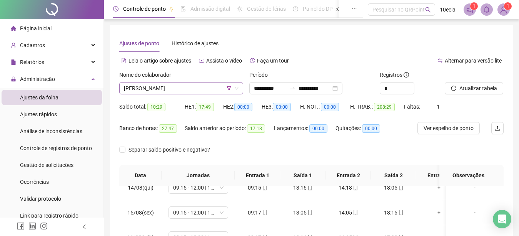
click at [198, 91] on span "[PERSON_NAME]" at bounding box center [181, 89] width 115 height 12
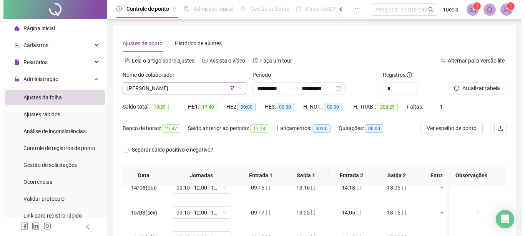
scroll to position [78, 0]
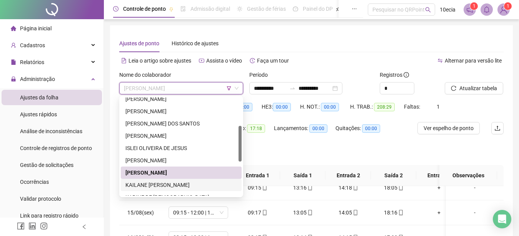
click at [155, 183] on div "KAILANE [PERSON_NAME]" at bounding box center [180, 185] width 111 height 8
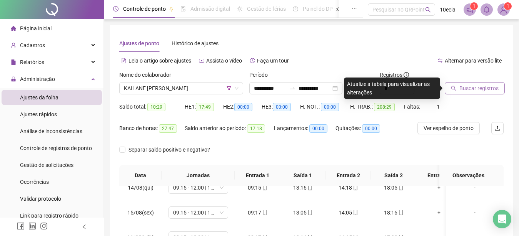
click at [465, 90] on span "Buscar registros" at bounding box center [478, 88] width 39 height 8
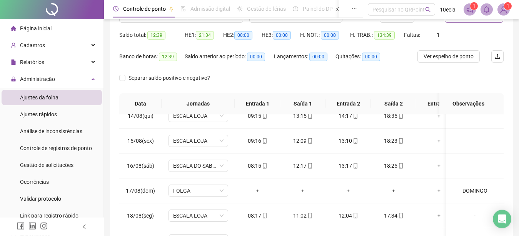
scroll to position [0, 0]
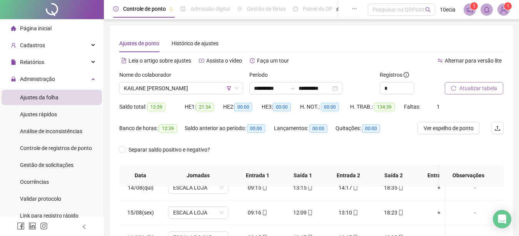
click at [471, 86] on span "Atualizar tabela" at bounding box center [478, 88] width 38 height 8
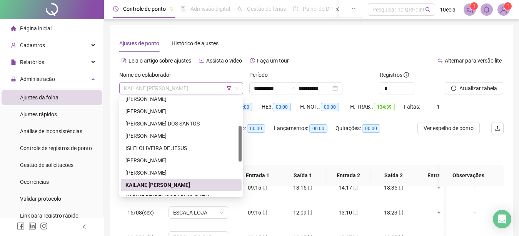
click at [180, 91] on span "KAILANE [PERSON_NAME]" at bounding box center [181, 89] width 115 height 12
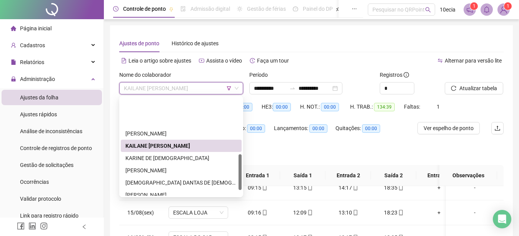
scroll to position [157, 0]
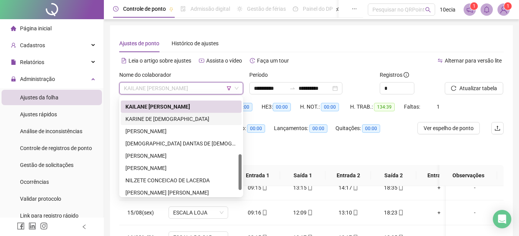
click at [144, 119] on div "KARINE DE [DEMOGRAPHIC_DATA]" at bounding box center [180, 119] width 111 height 8
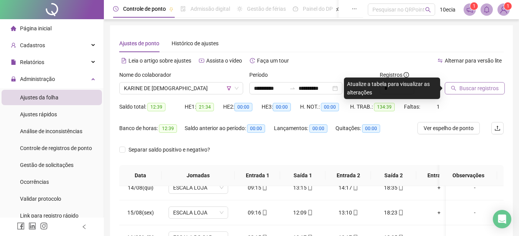
click at [470, 87] on span "Buscar registros" at bounding box center [478, 88] width 39 height 8
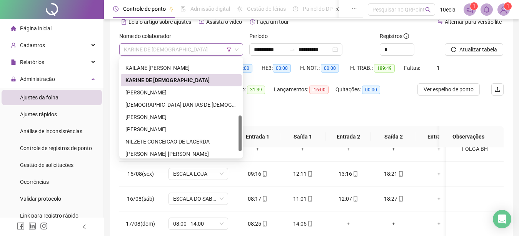
click at [184, 49] on span "KARINE DE [DEMOGRAPHIC_DATA]" at bounding box center [181, 50] width 115 height 12
click at [148, 87] on div "[PERSON_NAME]" at bounding box center [181, 92] width 121 height 12
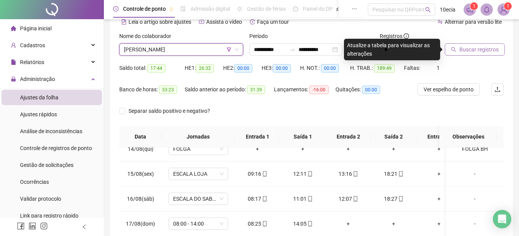
click at [461, 50] on span "Buscar registros" at bounding box center [478, 49] width 39 height 8
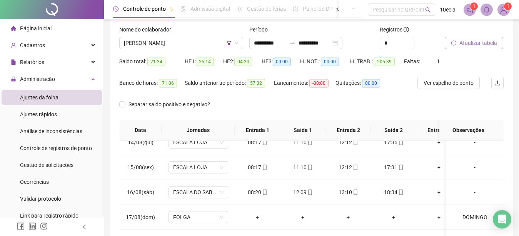
scroll to position [39, 0]
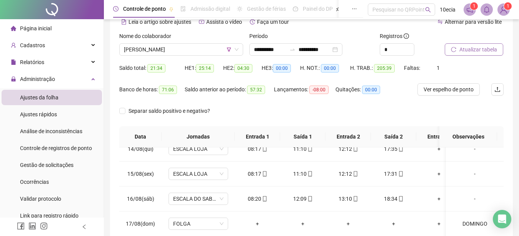
click at [148, 42] on div "Nome do colaborador" at bounding box center [181, 38] width 124 height 12
click at [148, 48] on span "[PERSON_NAME]" at bounding box center [181, 50] width 115 height 12
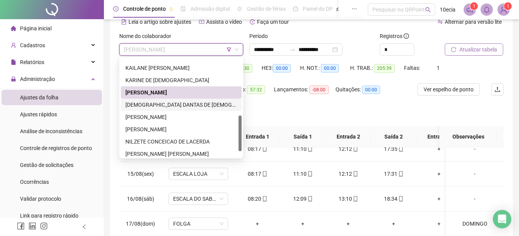
click at [151, 107] on div "[DEMOGRAPHIC_DATA] DANTAS DE [DEMOGRAPHIC_DATA]" at bounding box center [180, 105] width 111 height 8
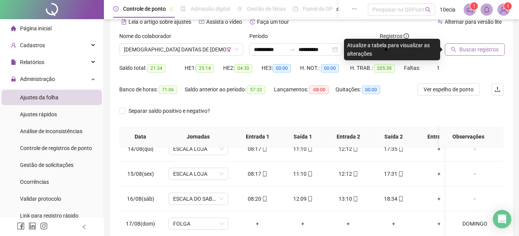
click at [453, 47] on button "Buscar registros" at bounding box center [474, 49] width 60 height 12
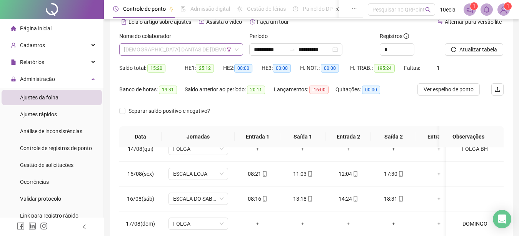
click at [144, 43] on div "[DEMOGRAPHIC_DATA] DANTAS DE [DEMOGRAPHIC_DATA]" at bounding box center [181, 49] width 124 height 12
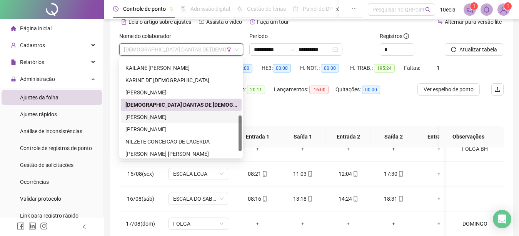
click at [148, 116] on div "[PERSON_NAME]" at bounding box center [180, 117] width 111 height 8
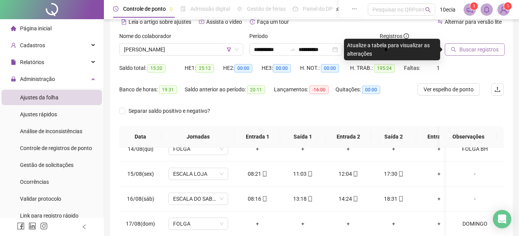
click at [492, 50] on span "Buscar registros" at bounding box center [478, 49] width 39 height 8
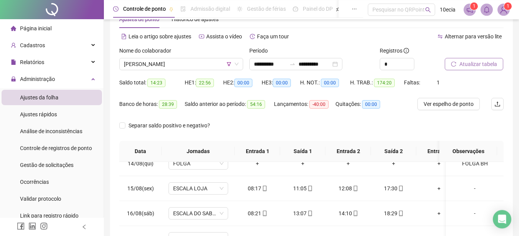
scroll to position [0, 0]
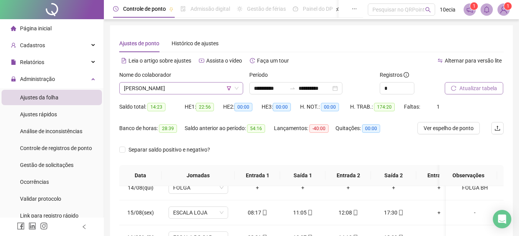
click at [175, 83] on span "[PERSON_NAME]" at bounding box center [181, 89] width 115 height 12
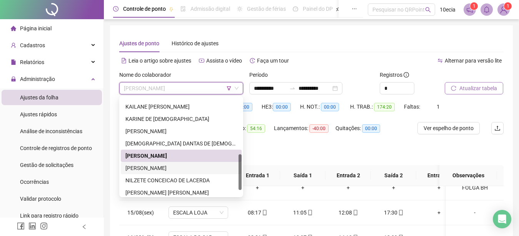
click at [156, 167] on div "[PERSON_NAME]" at bounding box center [180, 168] width 111 height 8
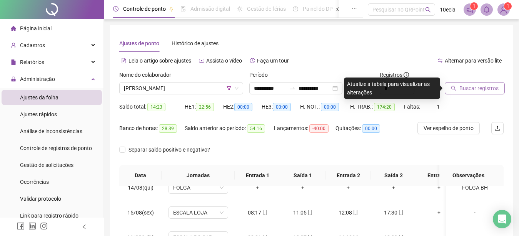
click at [472, 86] on span "Buscar registros" at bounding box center [478, 88] width 39 height 8
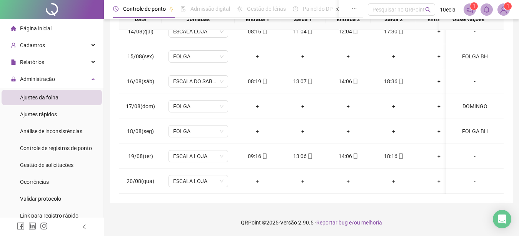
scroll to position [0, 0]
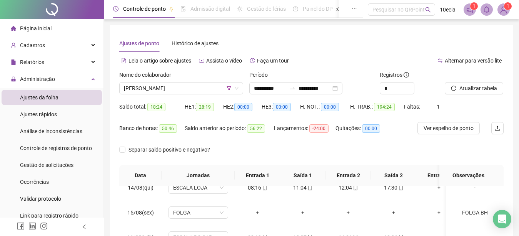
click at [176, 96] on div "Nome do colaborador [PERSON_NAME]" at bounding box center [181, 86] width 130 height 30
click at [176, 93] on span "[PERSON_NAME]" at bounding box center [181, 89] width 115 height 12
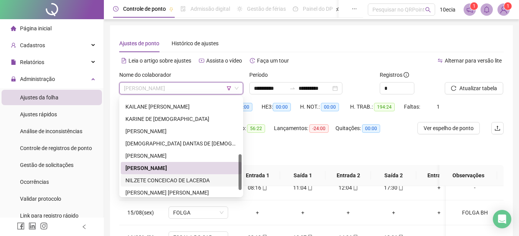
click at [159, 183] on div "NILZETE CONCEICAO DE LACERDA" at bounding box center [180, 180] width 111 height 8
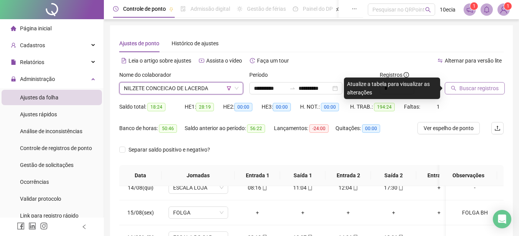
click at [464, 84] on button "Buscar registros" at bounding box center [474, 88] width 60 height 12
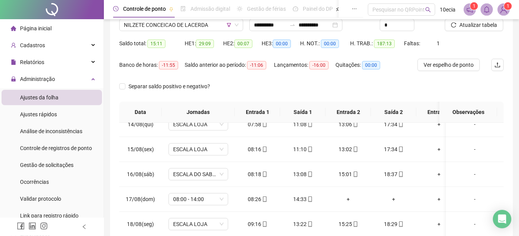
scroll to position [39, 0]
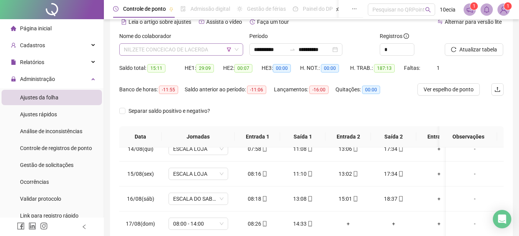
click at [176, 50] on span "NILZETE CONCEICAO DE LACERDA" at bounding box center [181, 50] width 115 height 12
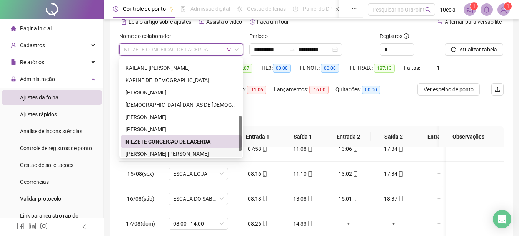
click at [154, 152] on div "[PERSON_NAME] [PERSON_NAME]" at bounding box center [180, 154] width 111 height 8
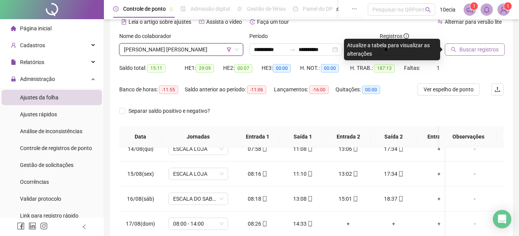
click at [466, 49] on span "Buscar registros" at bounding box center [478, 49] width 39 height 8
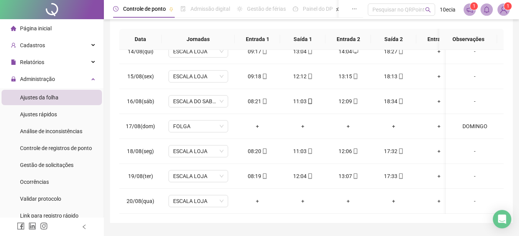
scroll to position [156, 0]
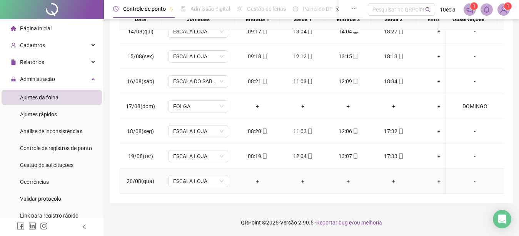
click at [467, 177] on div "-" at bounding box center [474, 181] width 45 height 8
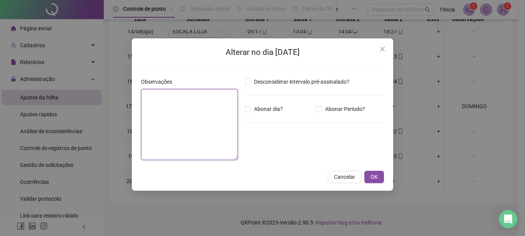
click at [178, 112] on textarea at bounding box center [189, 124] width 97 height 71
type textarea "********"
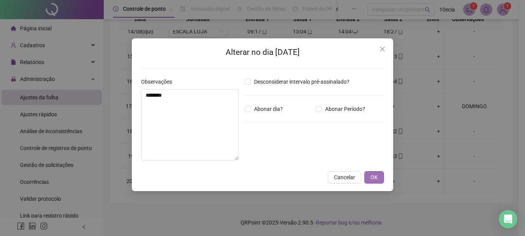
click at [374, 178] on span "OK" at bounding box center [374, 177] width 7 height 8
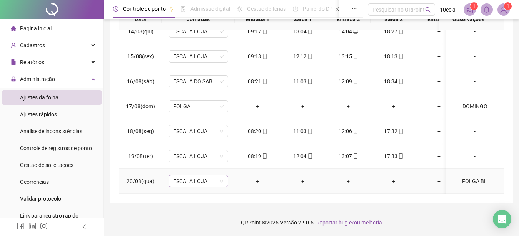
click at [223, 176] on span "ESCALA LOJA" at bounding box center [198, 182] width 50 height 12
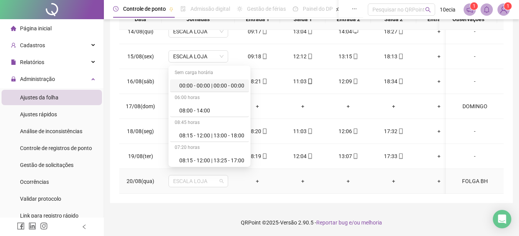
scroll to position [276, 0]
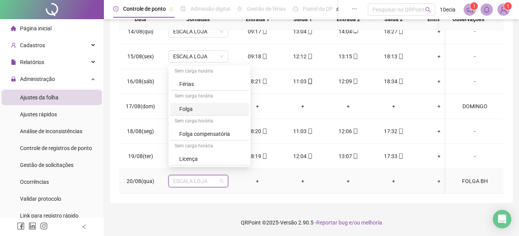
click at [180, 108] on div "Folga" at bounding box center [211, 109] width 65 height 8
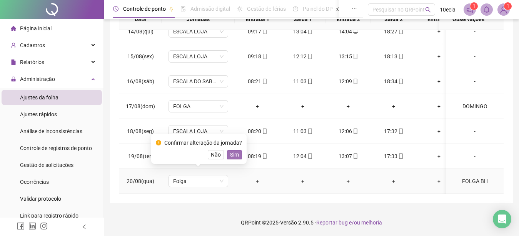
click at [236, 152] on span "Sim" at bounding box center [234, 155] width 9 height 8
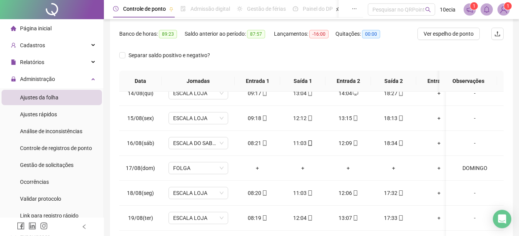
scroll to position [0, 0]
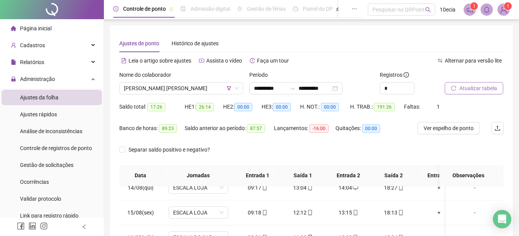
click at [463, 84] on span "Atualizar tabela" at bounding box center [478, 88] width 38 height 8
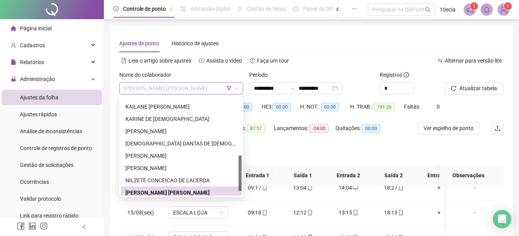
click at [147, 88] on span "[PERSON_NAME] [PERSON_NAME]" at bounding box center [181, 89] width 115 height 12
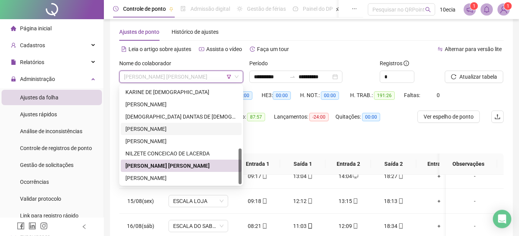
scroll to position [39, 0]
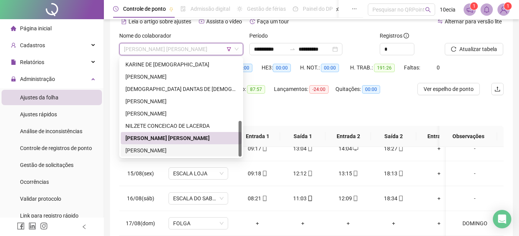
click at [150, 151] on div "[PERSON_NAME]" at bounding box center [180, 150] width 111 height 8
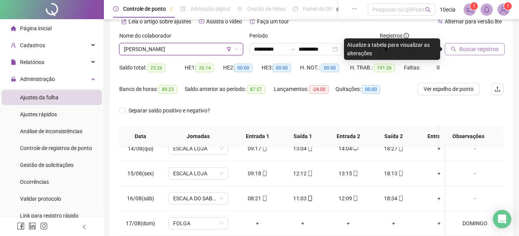
click at [481, 53] on button "Buscar registros" at bounding box center [474, 49] width 60 height 12
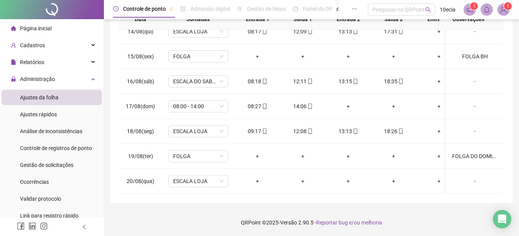
scroll to position [0, 0]
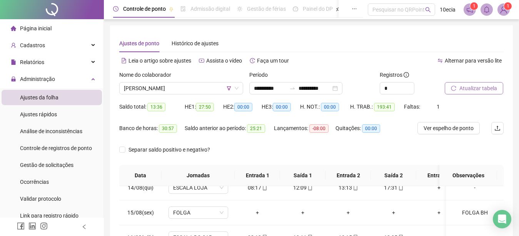
click at [494, 91] on span "Atualizar tabela" at bounding box center [478, 88] width 38 height 8
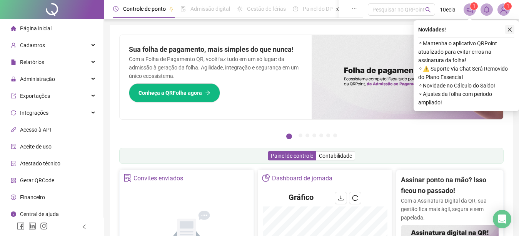
click at [507, 30] on icon "close" at bounding box center [509, 29] width 5 height 5
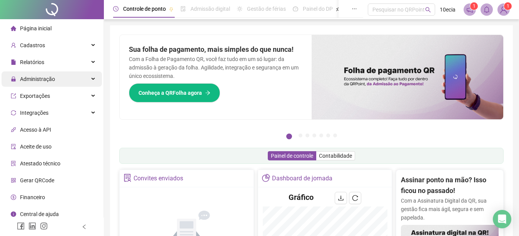
click at [24, 80] on span "Administração" at bounding box center [37, 79] width 35 height 6
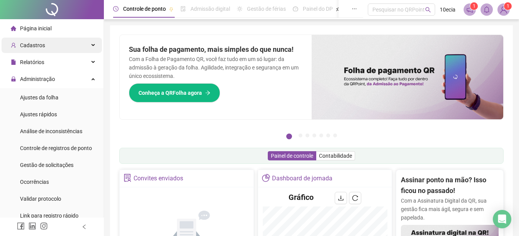
click at [42, 44] on span "Cadastros" at bounding box center [32, 45] width 25 height 6
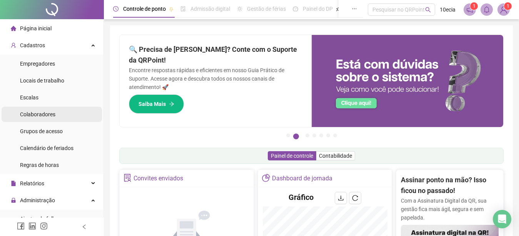
click at [46, 115] on span "Colaboradores" at bounding box center [37, 114] width 35 height 6
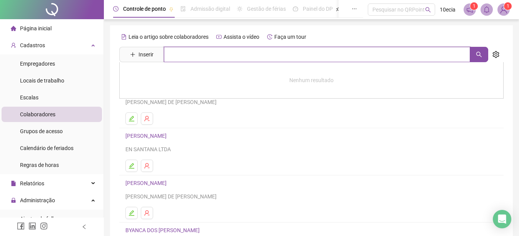
click at [188, 52] on input "text" at bounding box center [317, 54] width 306 height 15
type input "*****"
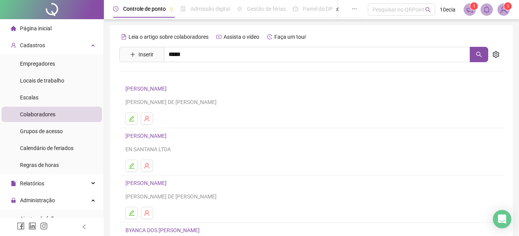
click at [175, 78] on link "[PERSON_NAME]" at bounding box center [153, 77] width 41 height 6
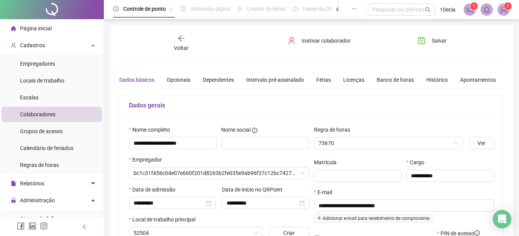
type input "**********"
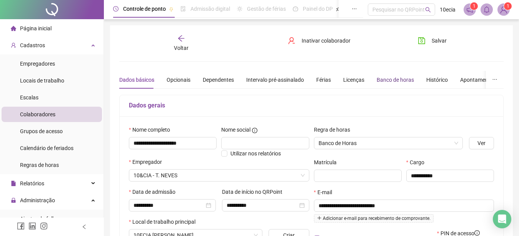
click at [395, 81] on div "Banco de horas" at bounding box center [394, 80] width 37 height 8
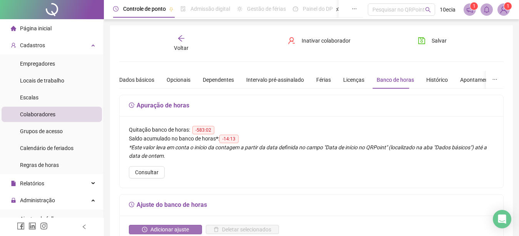
click at [173, 228] on span "Adicionar ajuste" at bounding box center [169, 230] width 38 height 8
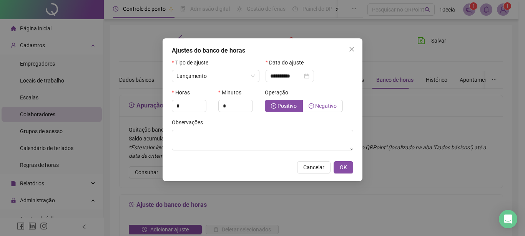
click at [316, 104] on span "Negativo" at bounding box center [326, 106] width 22 height 6
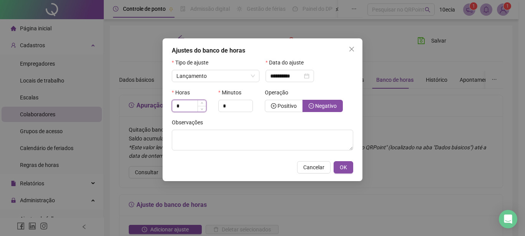
click at [190, 105] on input "*" at bounding box center [189, 106] width 34 height 12
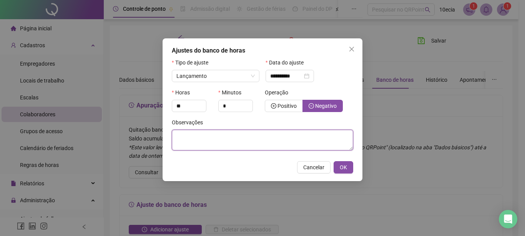
type input "*"
click at [194, 143] on textarea at bounding box center [262, 140] width 181 height 21
type textarea "**********"
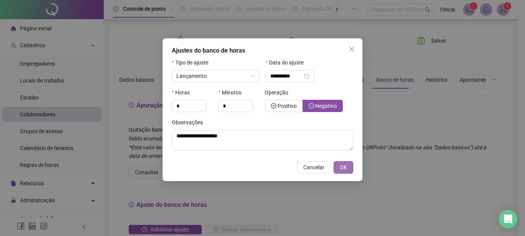
click at [340, 168] on span "OK" at bounding box center [343, 167] width 7 height 8
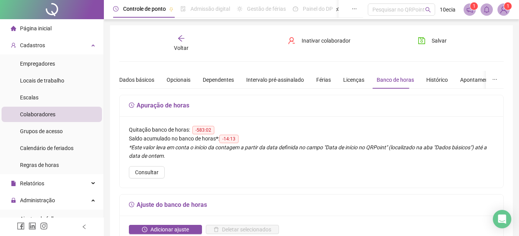
click at [180, 47] on span "Voltar" at bounding box center [181, 48] width 15 height 6
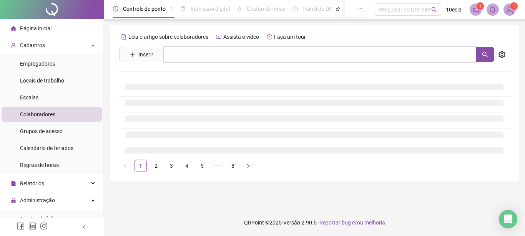
click at [191, 56] on input "text" at bounding box center [320, 54] width 313 height 15
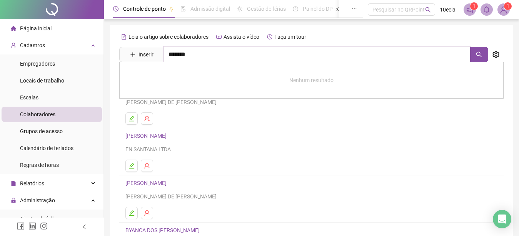
type input "*******"
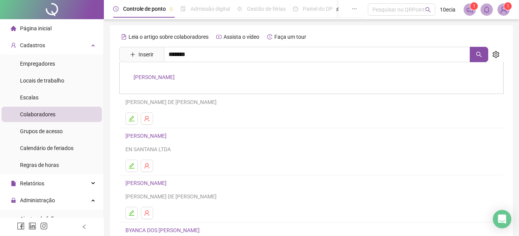
click at [168, 80] on link "[PERSON_NAME]" at bounding box center [153, 77] width 41 height 6
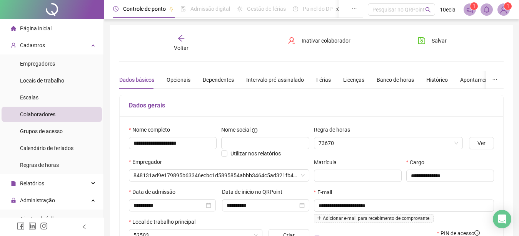
type input "**********"
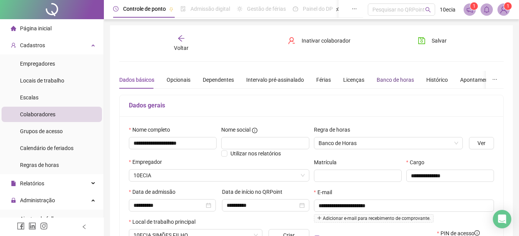
click at [386, 83] on div "Banco de horas" at bounding box center [394, 80] width 37 height 8
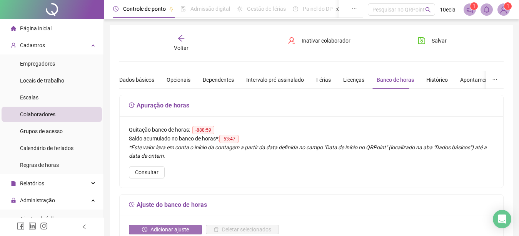
click at [163, 230] on span "Adicionar ajuste" at bounding box center [169, 230] width 38 height 8
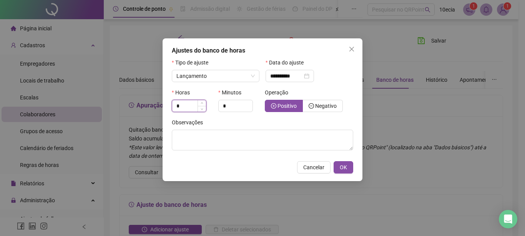
click at [197, 110] on input "*" at bounding box center [189, 106] width 34 height 12
type input "*"
click at [330, 112] on label "Negativo" at bounding box center [323, 106] width 40 height 12
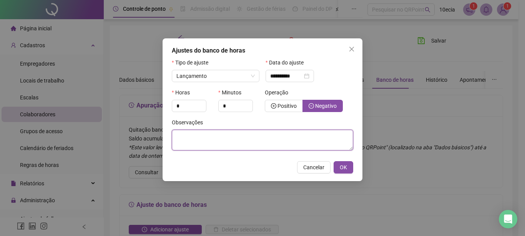
click at [315, 140] on textarea at bounding box center [262, 140] width 181 height 21
type textarea "**********"
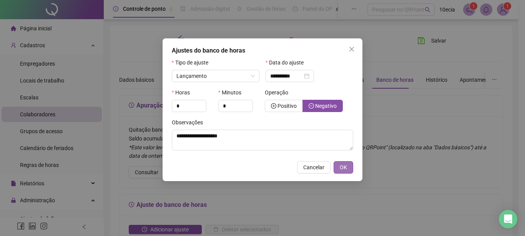
click at [339, 168] on button "OK" at bounding box center [344, 167] width 20 height 12
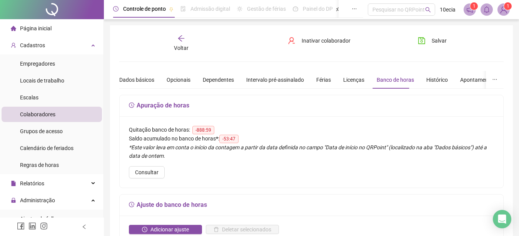
click at [188, 46] on span "Voltar" at bounding box center [181, 48] width 15 height 6
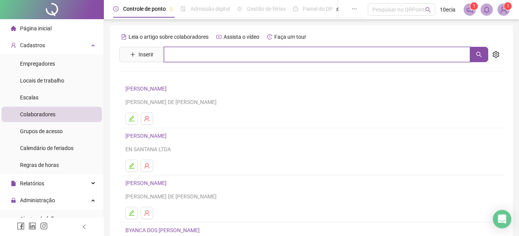
click at [189, 57] on input "text" at bounding box center [317, 54] width 306 height 15
type input "******"
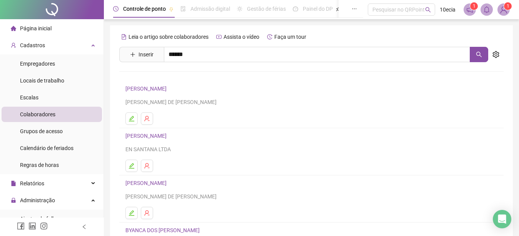
click at [206, 73] on div "[PERSON_NAME]" at bounding box center [311, 78] width 384 height 32
click at [204, 75] on div "Leia o artigo sobre colaboradores Assista o vídeo Faça um tour Inserir ****** E…" at bounding box center [311, 180] width 384 height 299
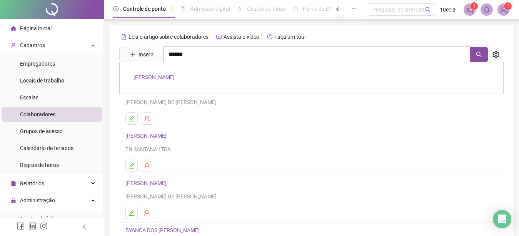
click at [203, 56] on input "******" at bounding box center [317, 54] width 306 height 15
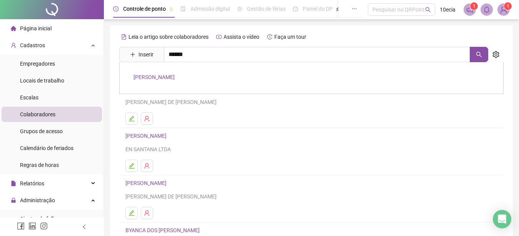
click at [175, 78] on link "[PERSON_NAME]" at bounding box center [153, 77] width 41 height 6
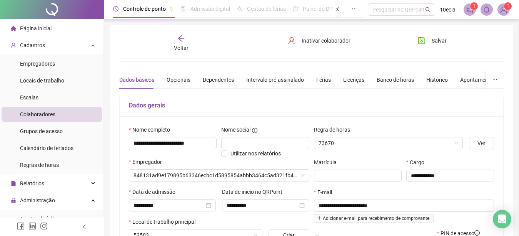
type input "**********"
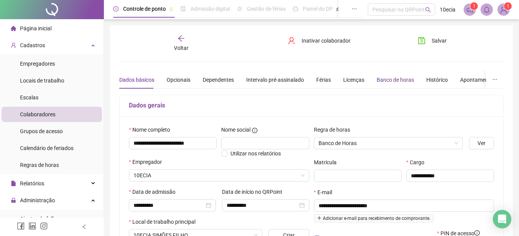
click at [397, 81] on div "Banco de horas" at bounding box center [394, 80] width 37 height 8
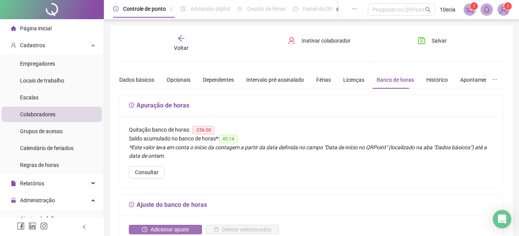
click at [179, 230] on span "Adicionar ajuste" at bounding box center [169, 230] width 38 height 8
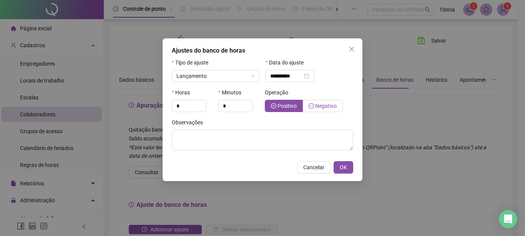
click at [314, 108] on span "Negativo" at bounding box center [323, 106] width 28 height 6
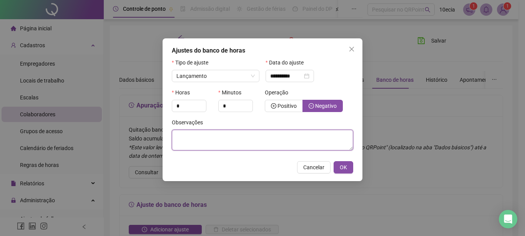
click at [260, 146] on textarea at bounding box center [262, 140] width 181 height 21
type textarea "**********"
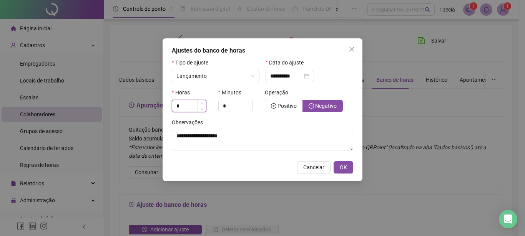
click at [181, 105] on input "*" at bounding box center [189, 106] width 34 height 12
type input "*"
click at [346, 169] on span "OK" at bounding box center [343, 167] width 7 height 8
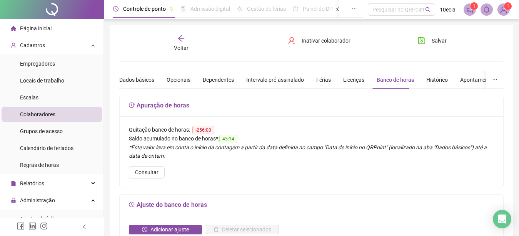
click at [179, 46] on span "Voltar" at bounding box center [181, 48] width 15 height 6
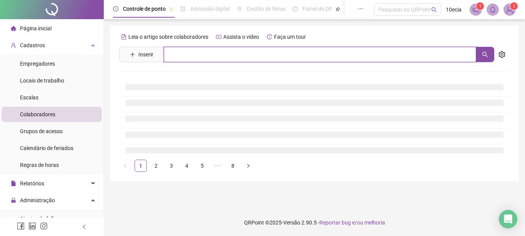
click at [193, 55] on input "text" at bounding box center [320, 54] width 313 height 15
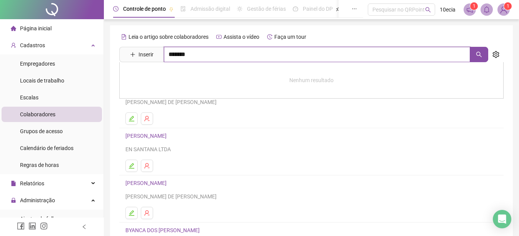
type input "*******"
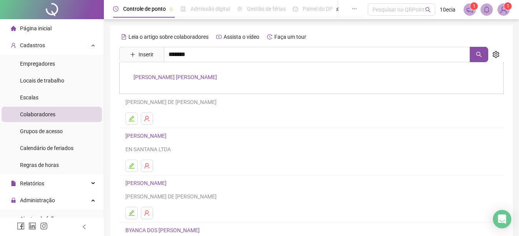
click at [155, 78] on link "[PERSON_NAME] [PERSON_NAME]" at bounding box center [174, 77] width 83 height 6
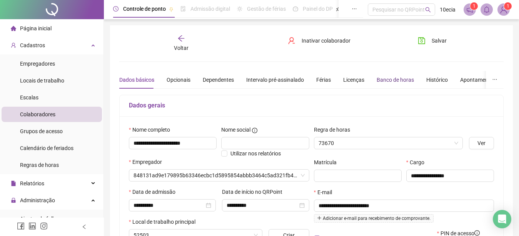
click at [385, 78] on div "Banco de horas" at bounding box center [394, 80] width 37 height 8
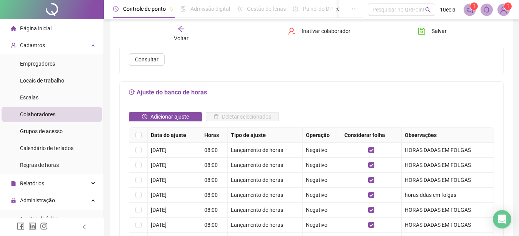
scroll to position [118, 0]
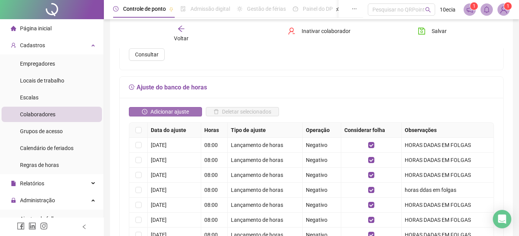
click at [166, 113] on span "Adicionar ajuste" at bounding box center [169, 112] width 38 height 8
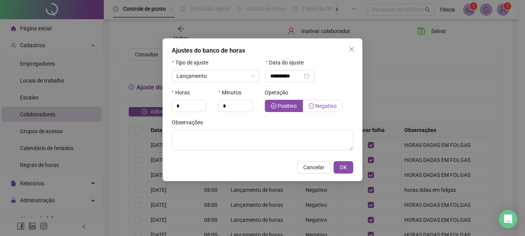
click at [322, 101] on label "Negativo" at bounding box center [323, 106] width 40 height 12
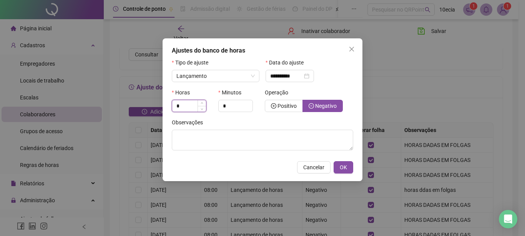
click at [183, 110] on input "*" at bounding box center [189, 106] width 34 height 12
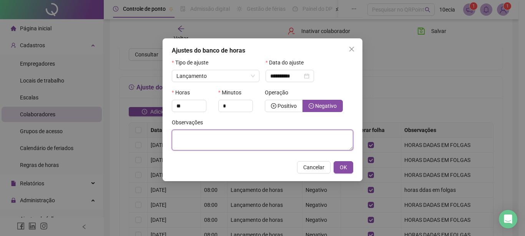
type input "*"
click at [283, 136] on textarea at bounding box center [262, 140] width 181 height 21
type textarea "**********"
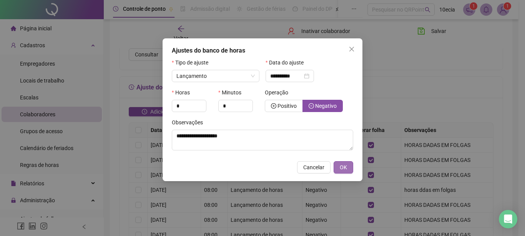
click at [344, 168] on span "OK" at bounding box center [343, 167] width 7 height 8
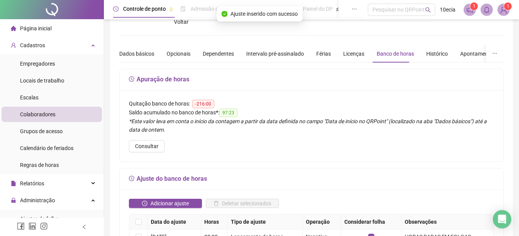
scroll to position [0, 0]
